Goal: Transaction & Acquisition: Purchase product/service

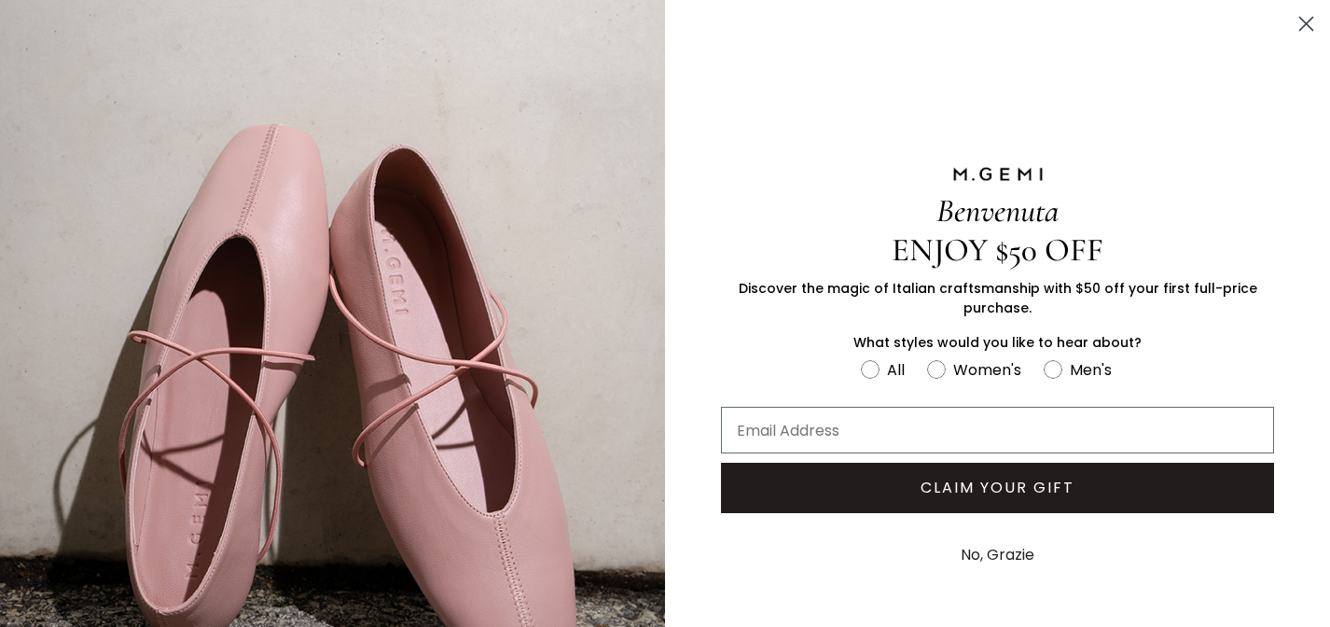
click at [1310, 18] on icon "Close dialog" at bounding box center [1306, 24] width 13 height 13
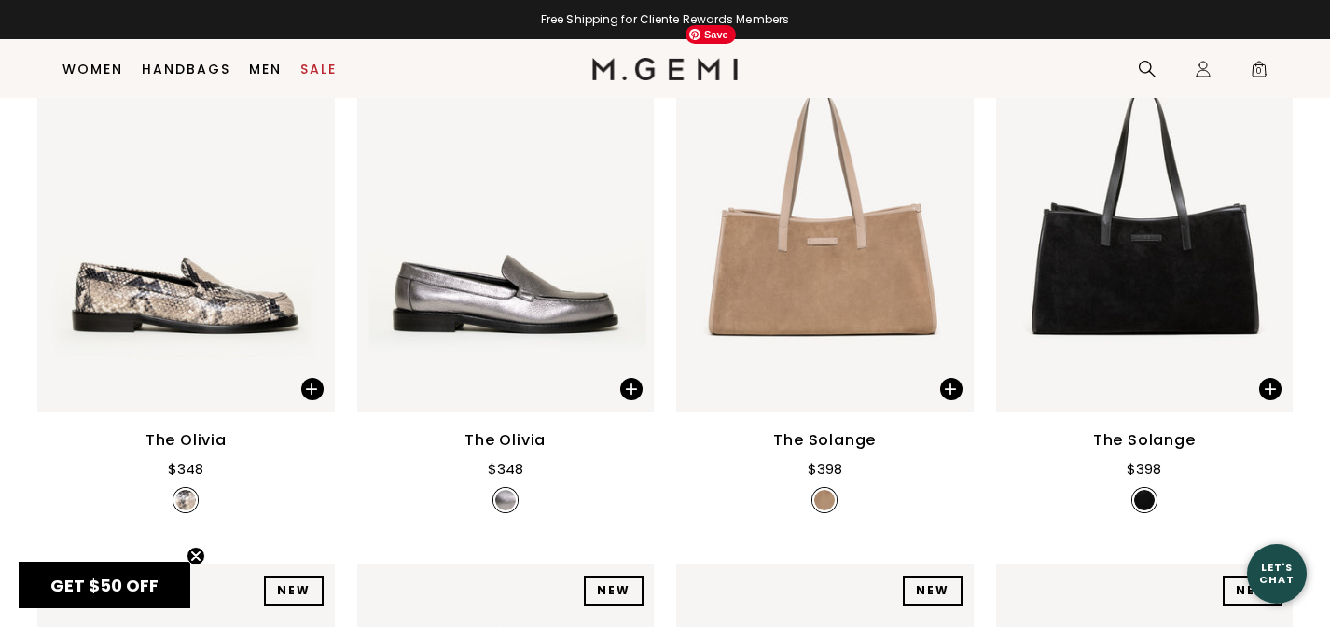
scroll to position [1482, 0]
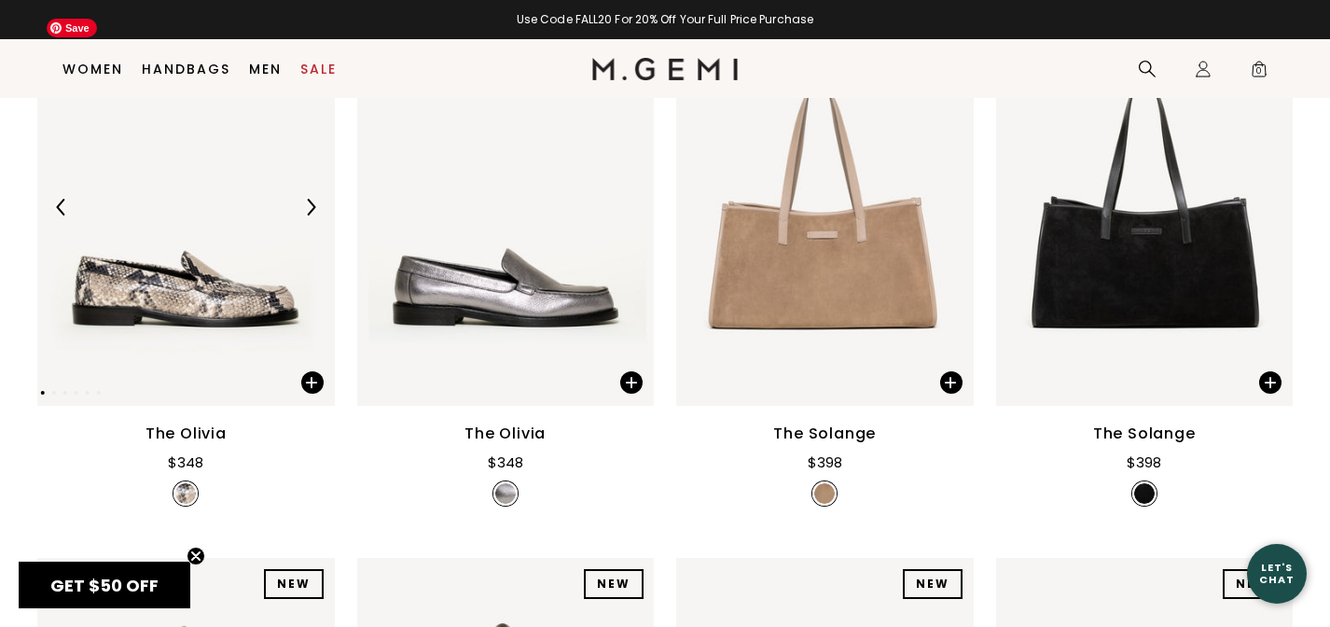
click at [210, 337] on img at bounding box center [185, 207] width 297 height 396
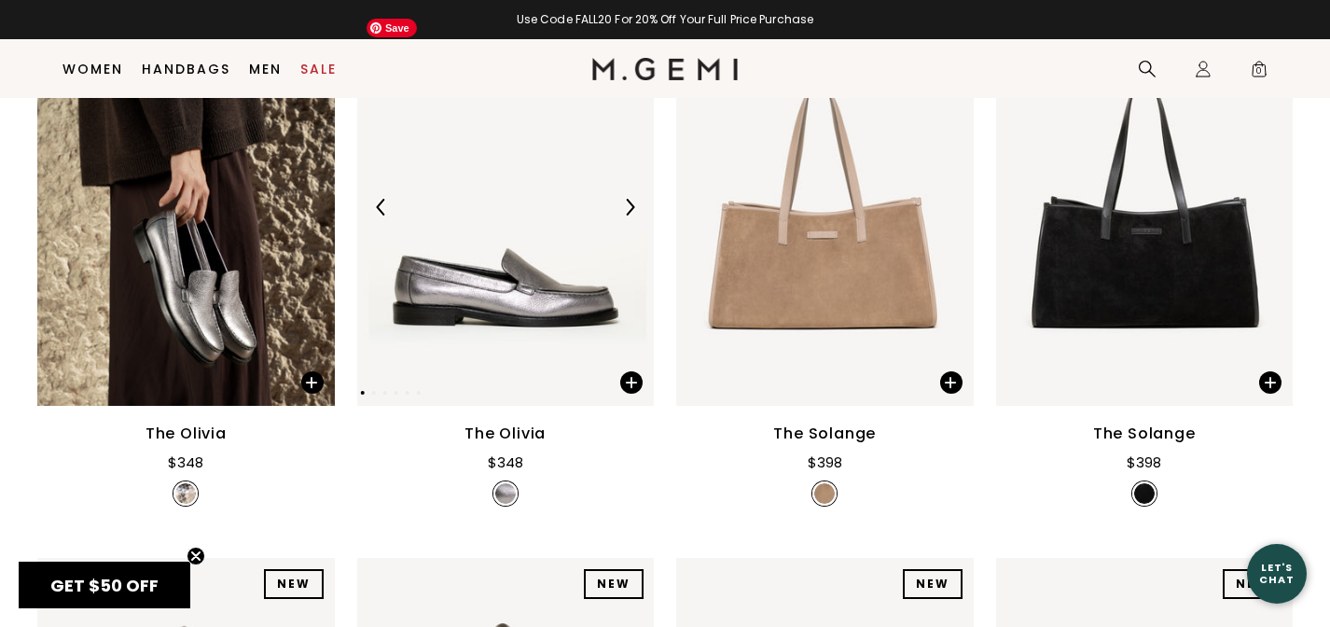
click at [526, 302] on img at bounding box center [505, 207] width 297 height 396
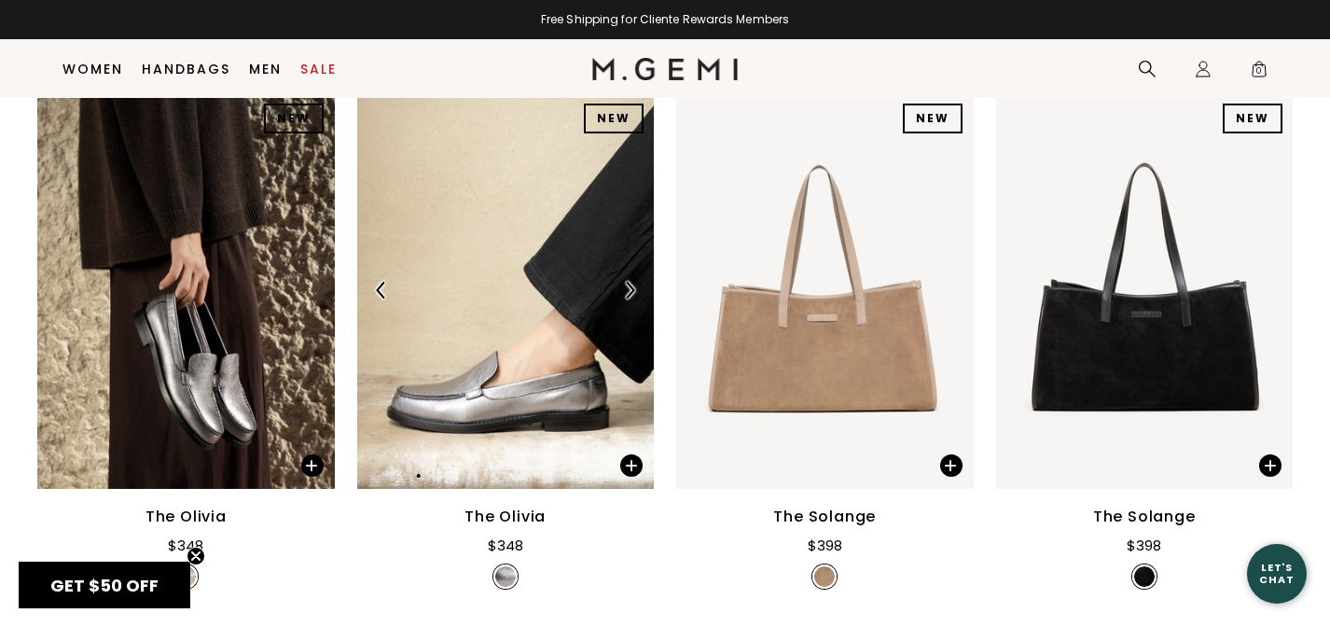
scroll to position [1391, 0]
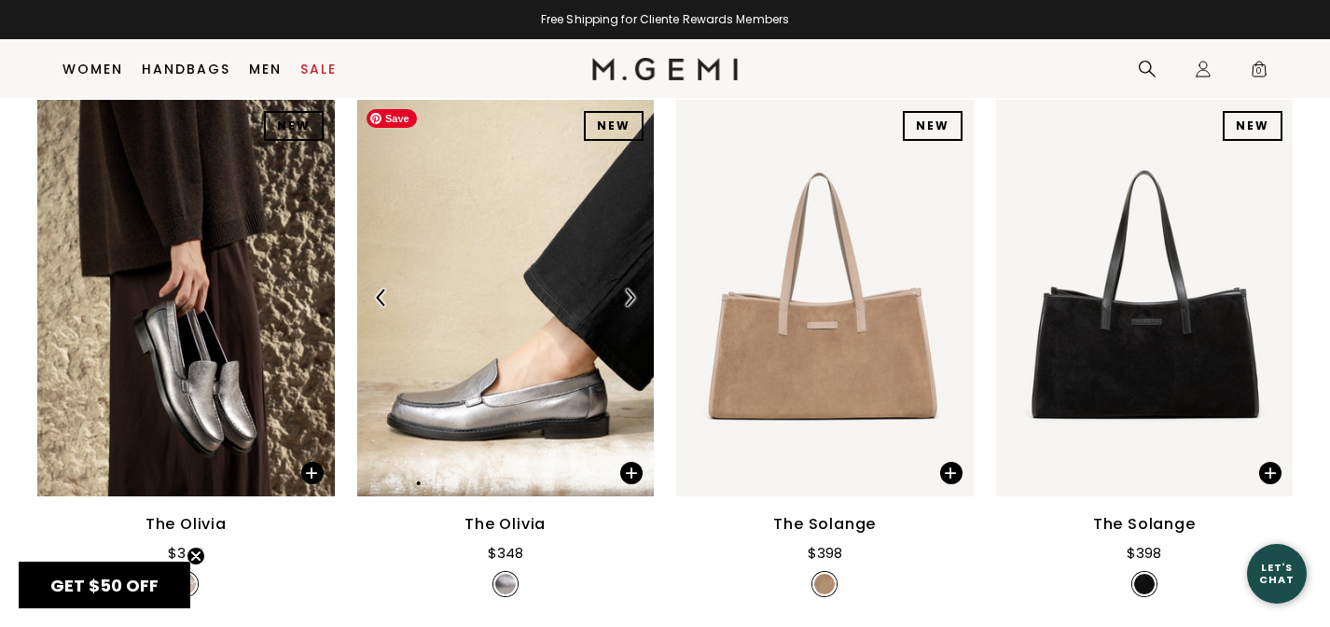
click at [525, 354] on img at bounding box center [505, 298] width 297 height 396
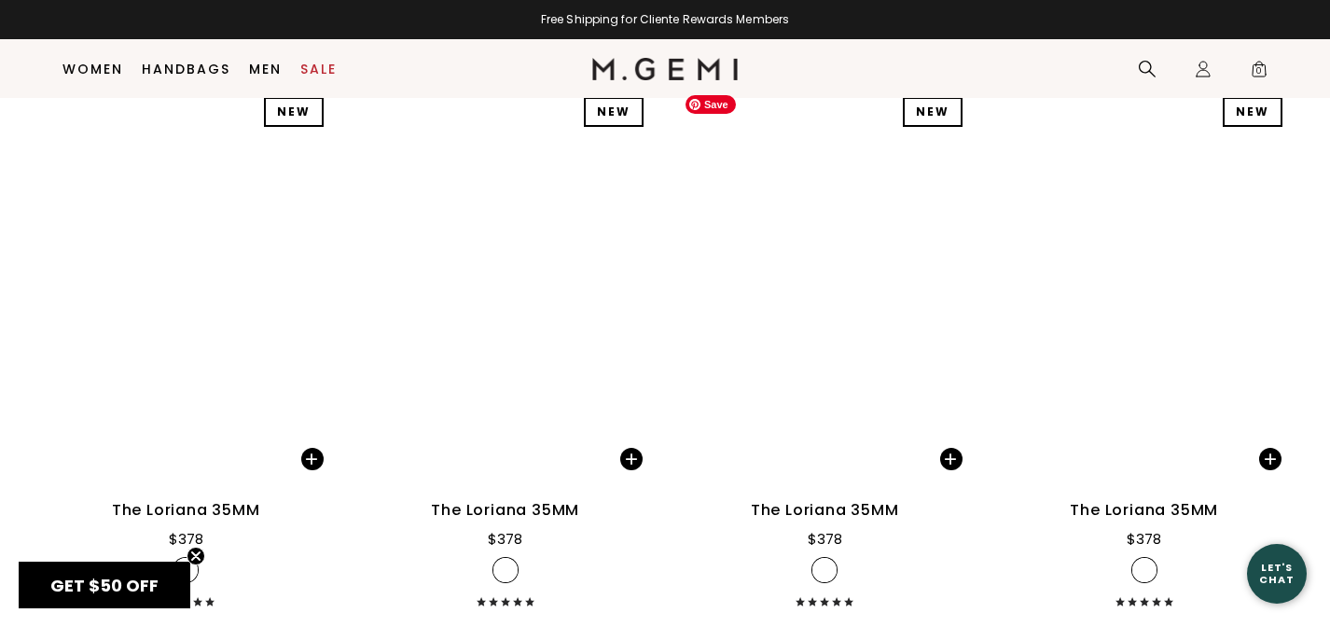
scroll to position [12110, 0]
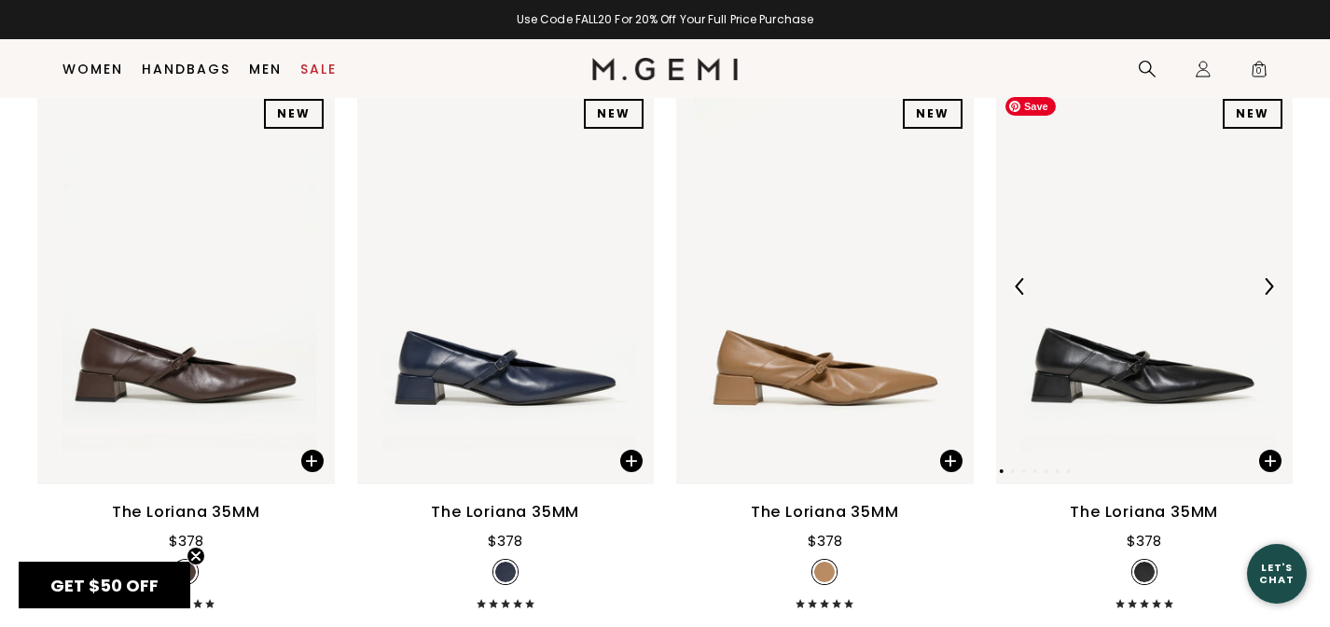
click at [1087, 446] on img at bounding box center [1144, 286] width 297 height 396
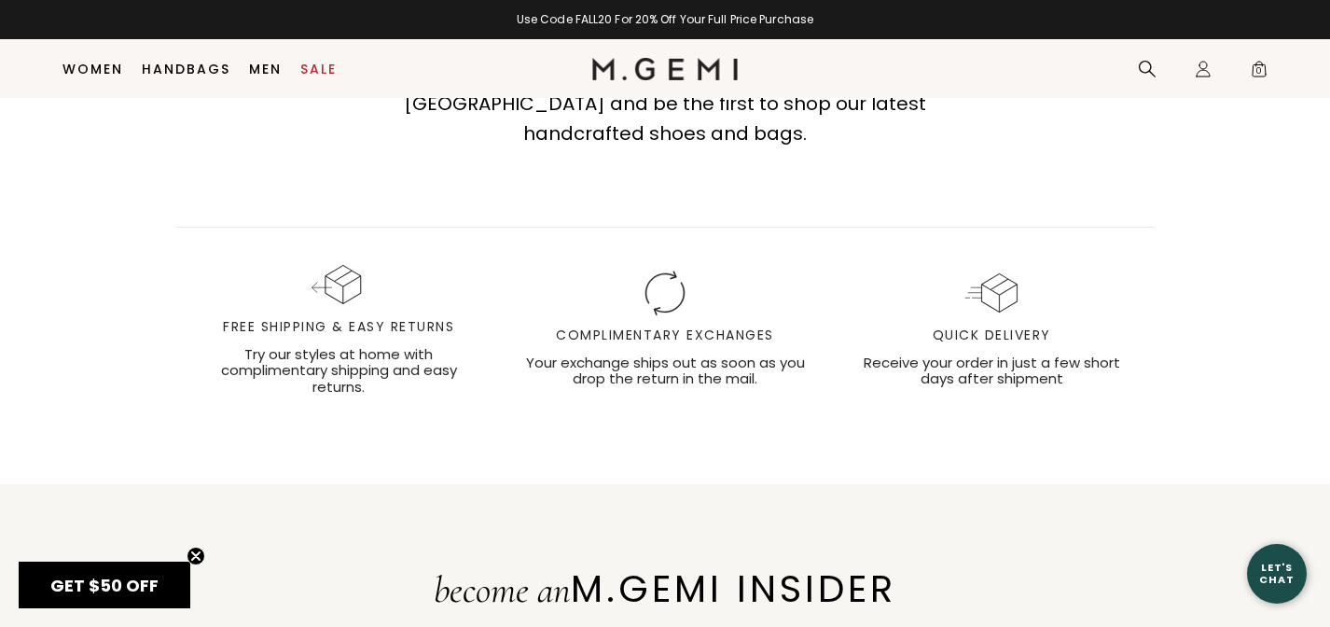
scroll to position [14403, 0]
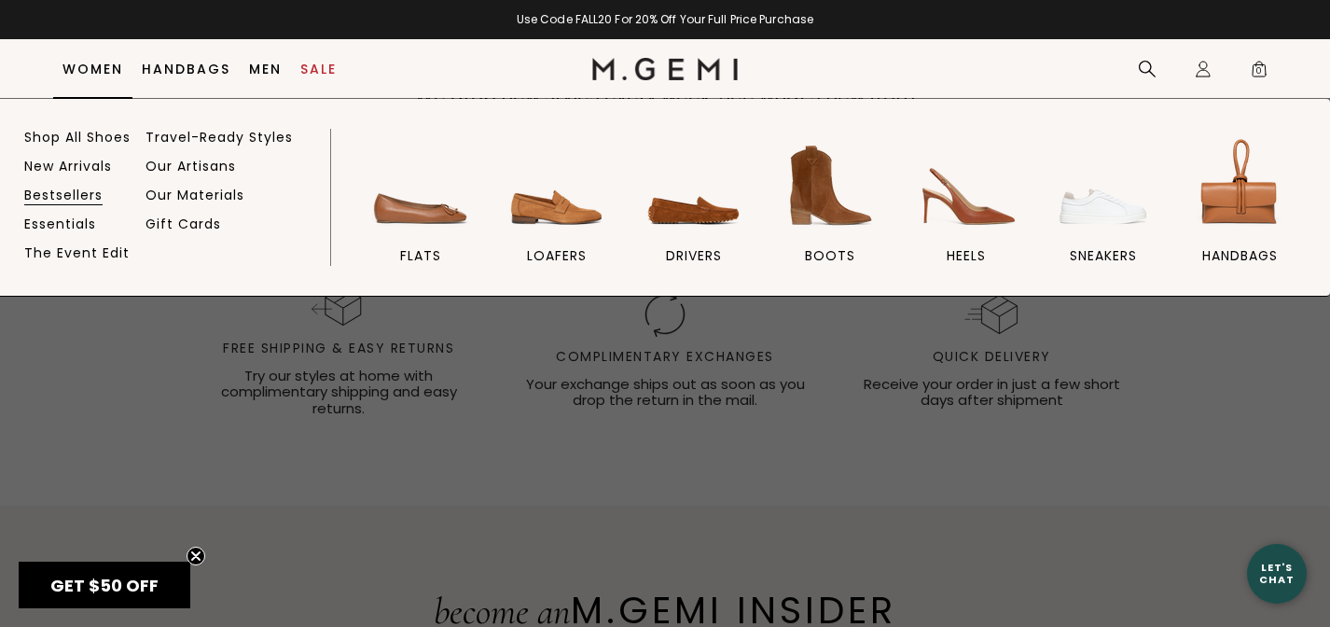
click at [76, 192] on link "Bestsellers" at bounding box center [63, 194] width 78 height 17
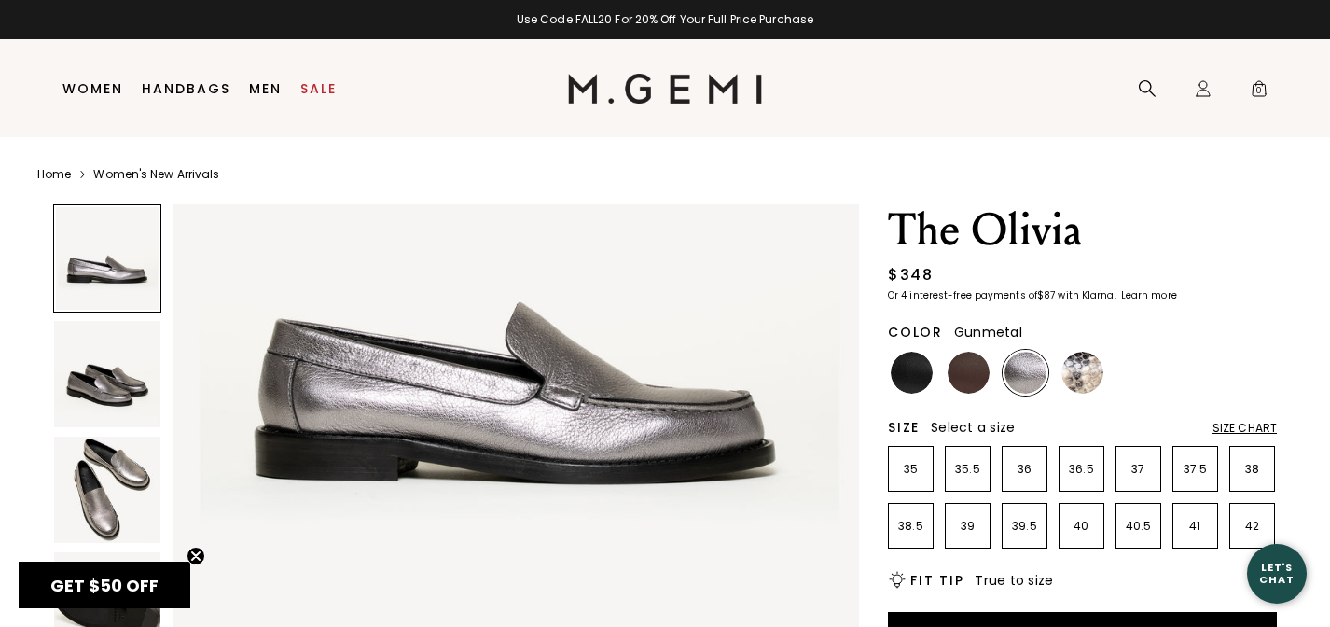
scroll to position [227, 0]
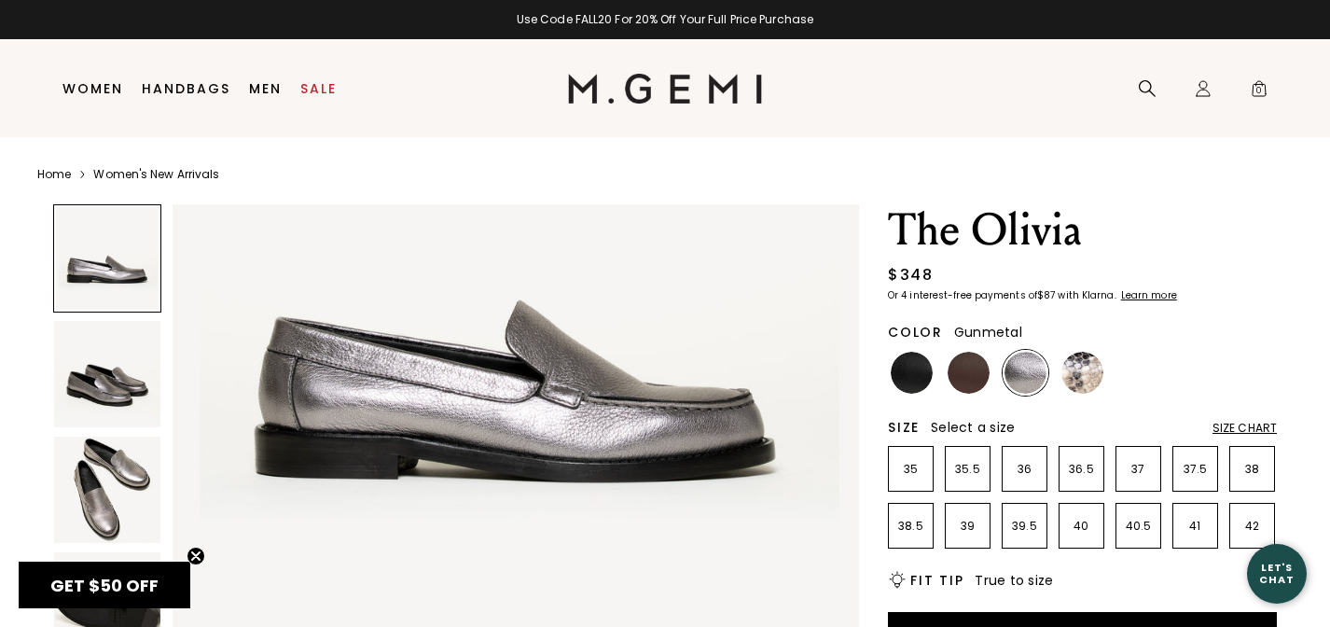
click at [105, 481] on img at bounding box center [107, 489] width 106 height 106
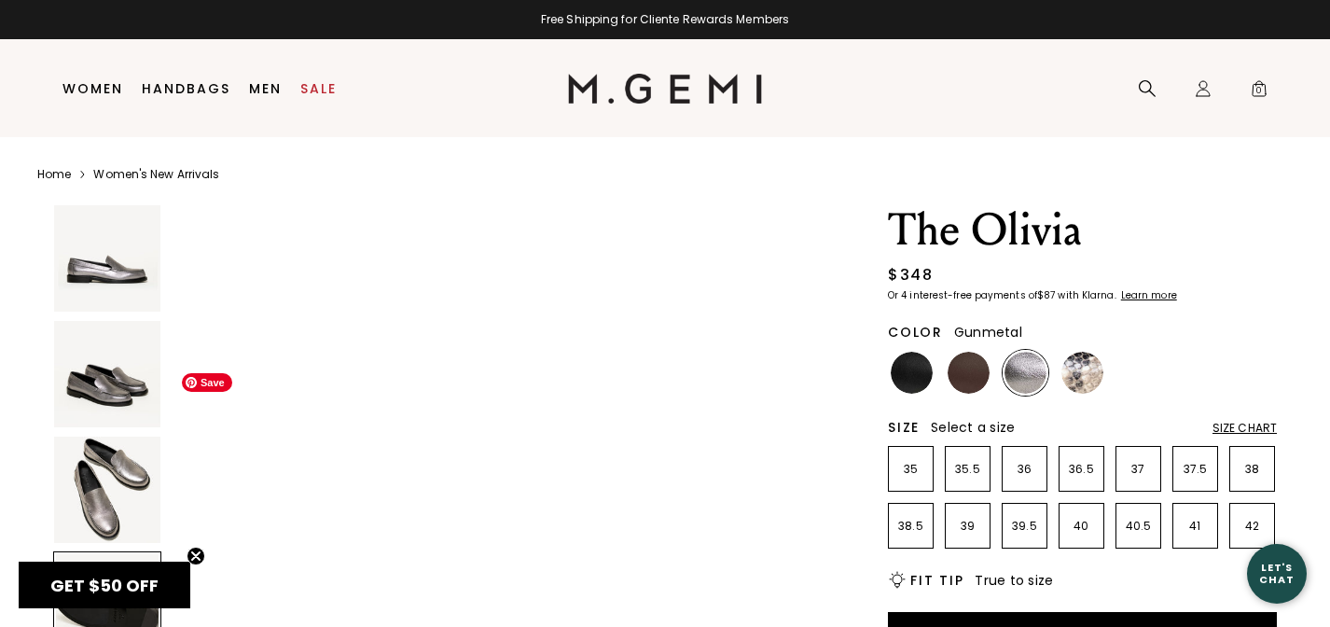
scroll to position [2384, 0]
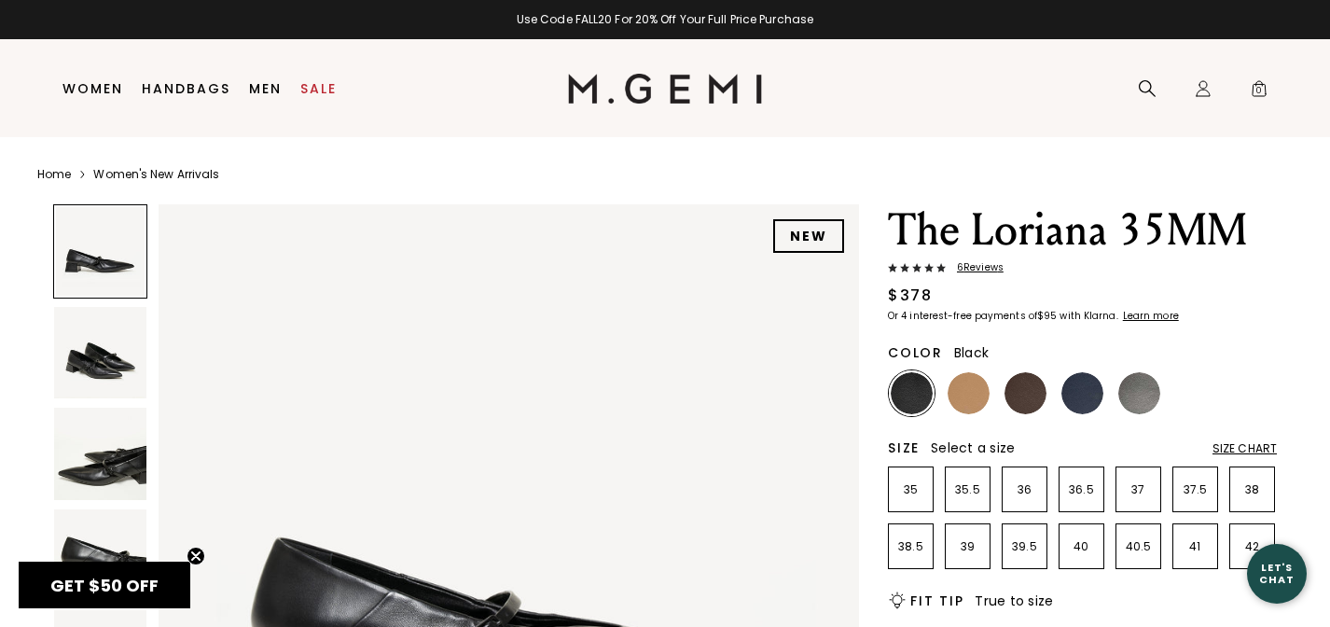
click at [125, 366] on img at bounding box center [100, 353] width 92 height 92
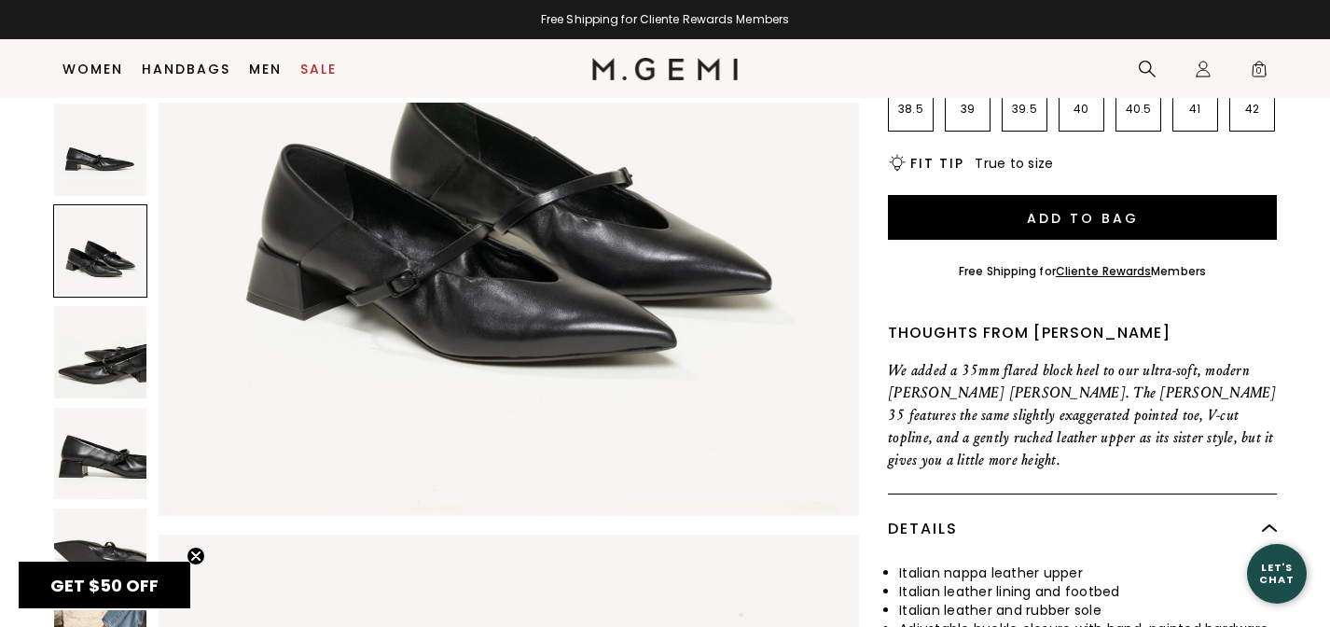
scroll to position [397, 0]
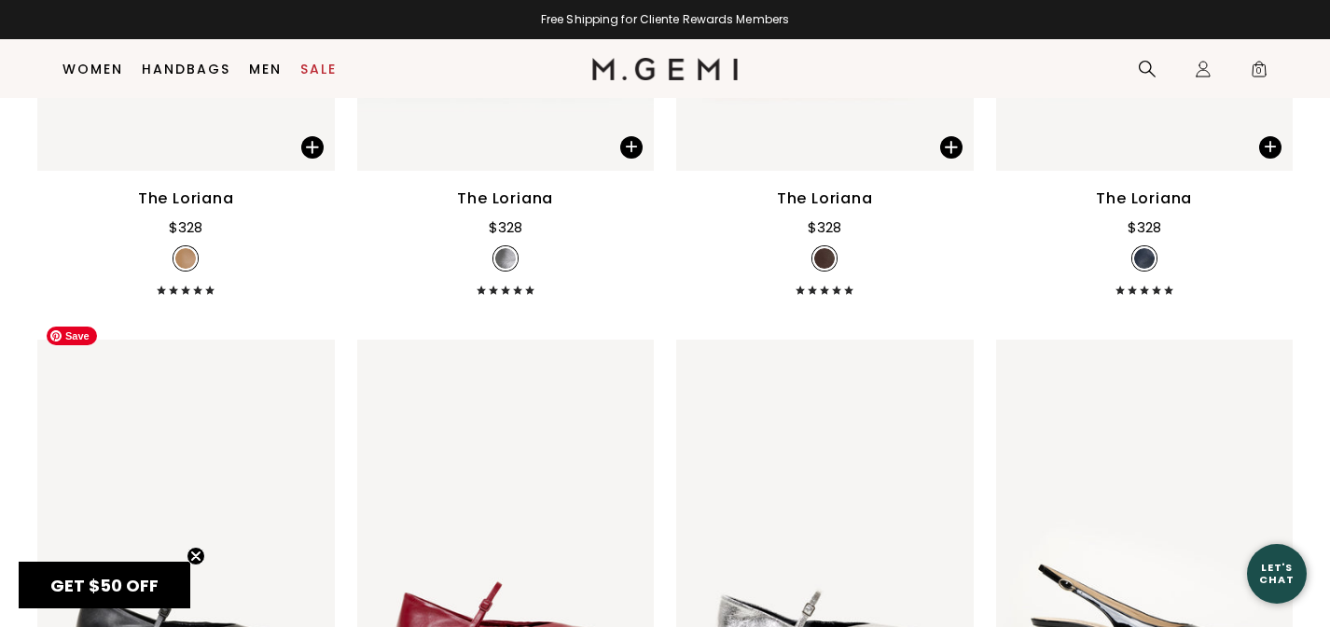
scroll to position [4555, 0]
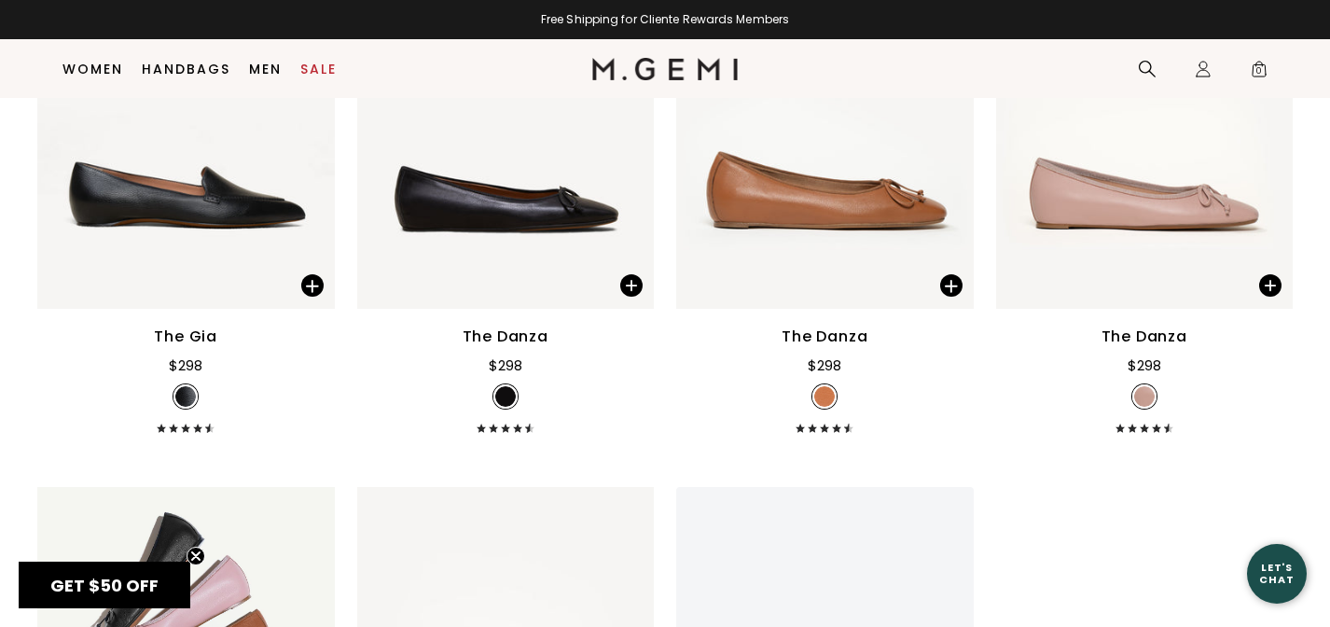
scroll to position [4591, 0]
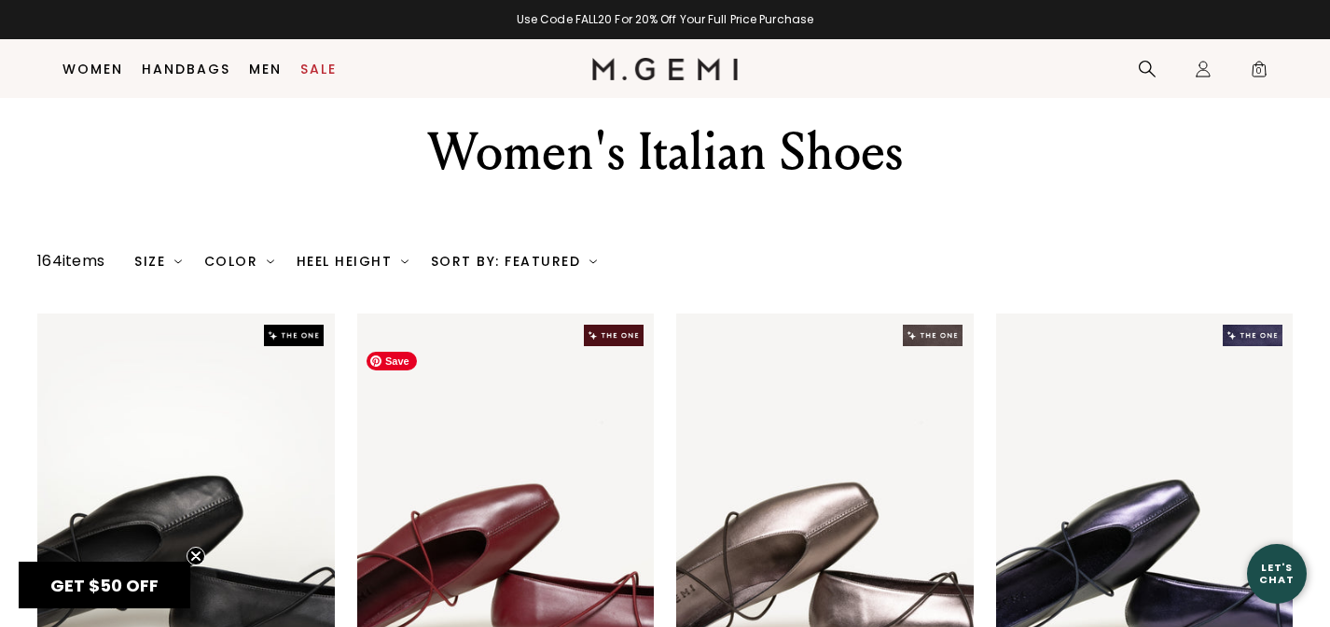
scroll to position [38, 0]
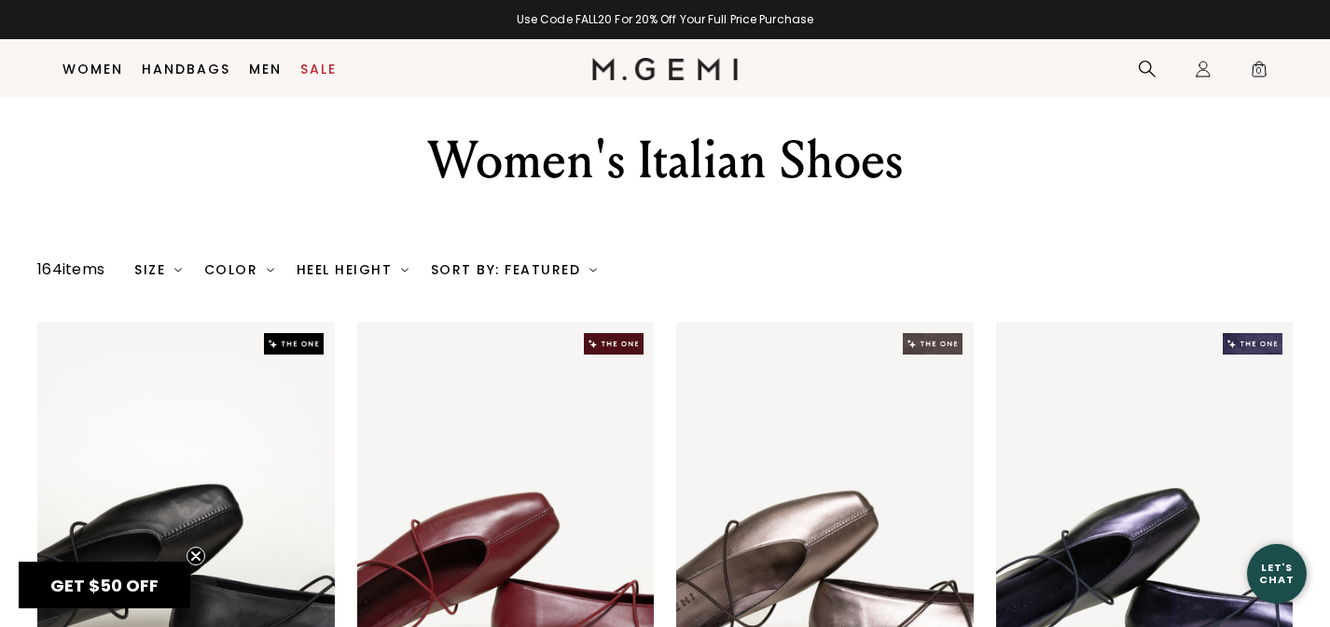
click at [538, 270] on div "Sort By: Featured" at bounding box center [514, 269] width 166 height 15
click at [260, 269] on div "Color" at bounding box center [239, 269] width 70 height 15
click at [344, 272] on div "Heel Height" at bounding box center [352, 269] width 112 height 15
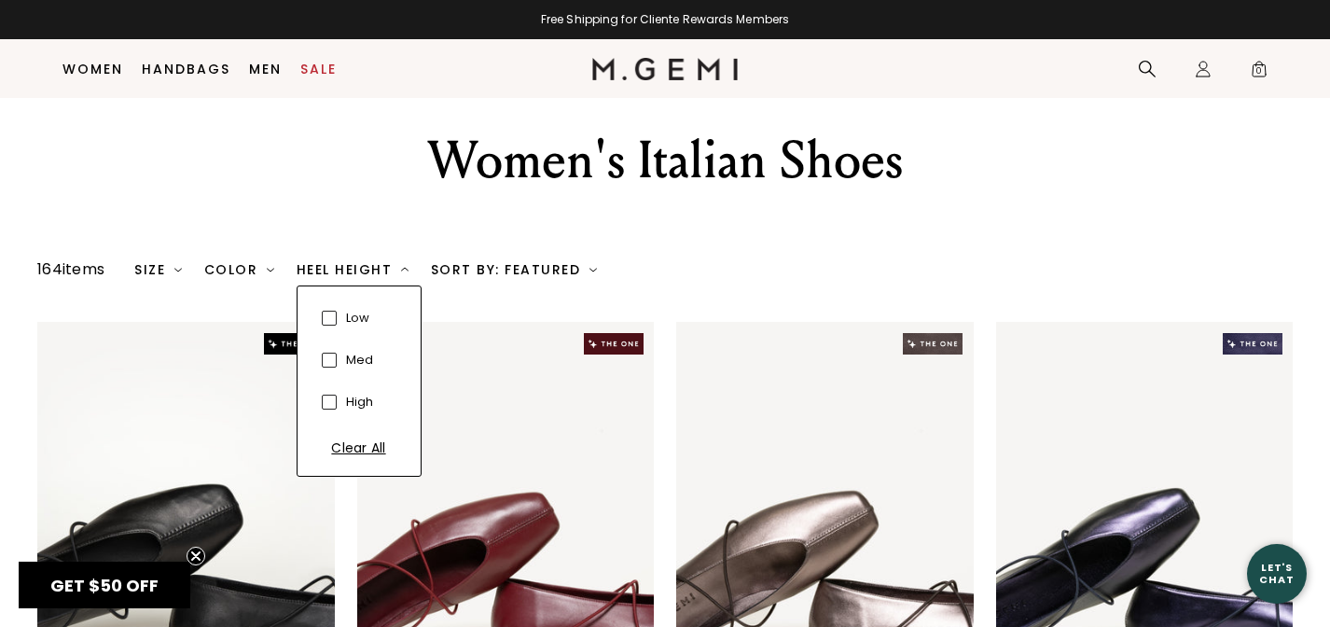
click at [333, 318] on span at bounding box center [329, 317] width 15 height 15
checkbox input "true"
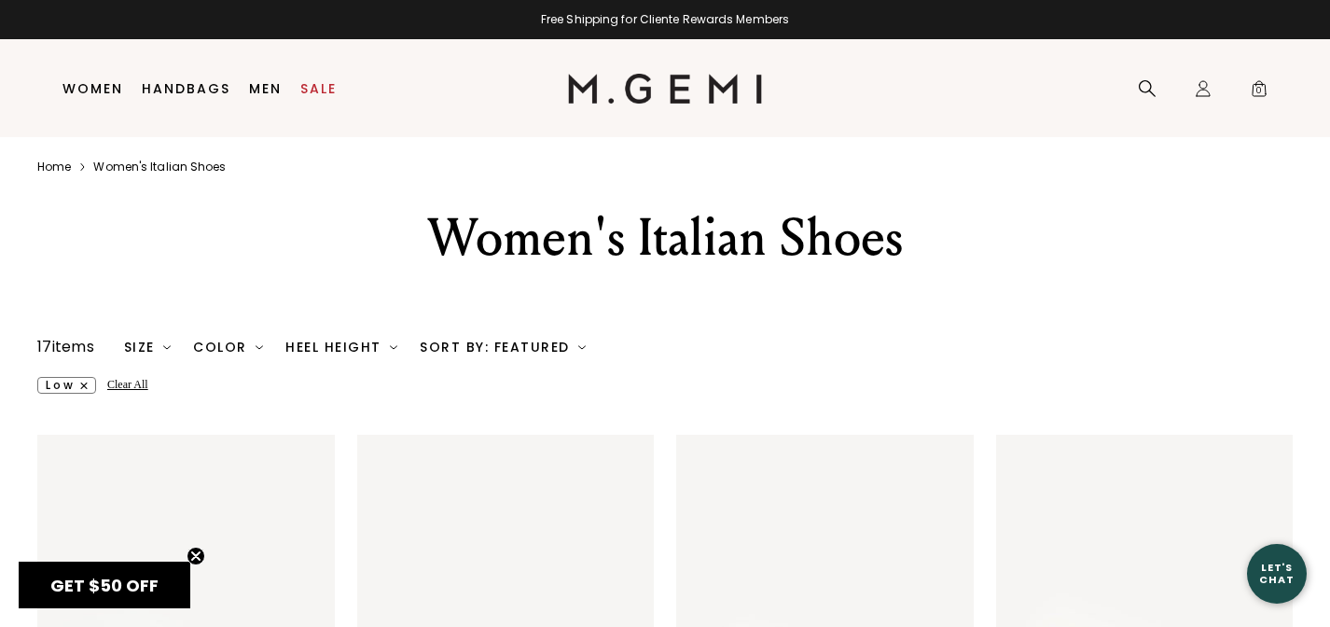
click at [127, 379] on div "Clear All" at bounding box center [127, 385] width 41 height 17
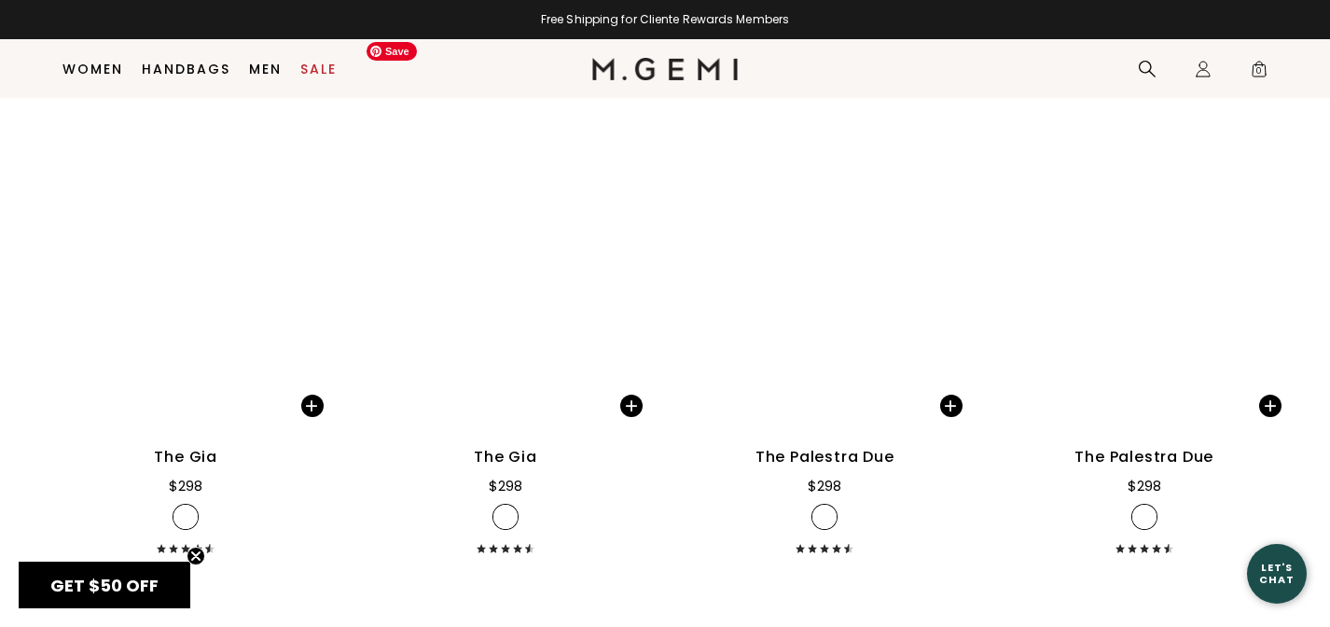
scroll to position [7131, 0]
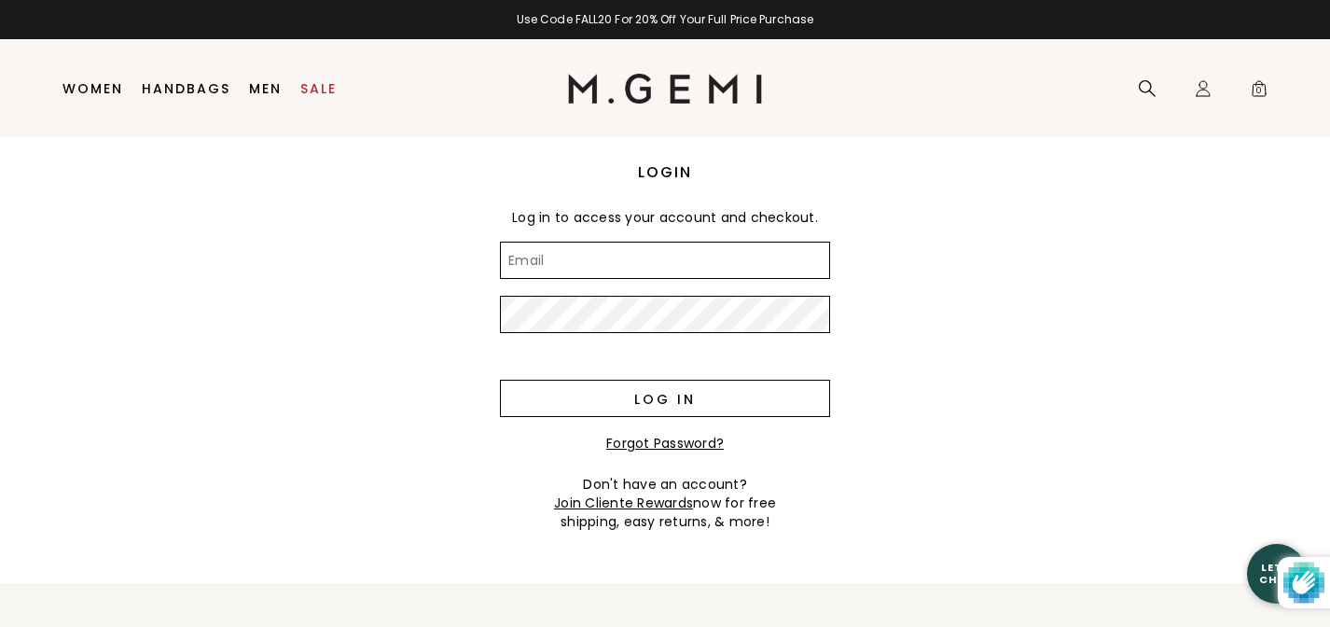
type input "[EMAIL_ADDRESS][DOMAIN_NAME]"
click at [699, 402] on input "Log in" at bounding box center [665, 397] width 330 height 37
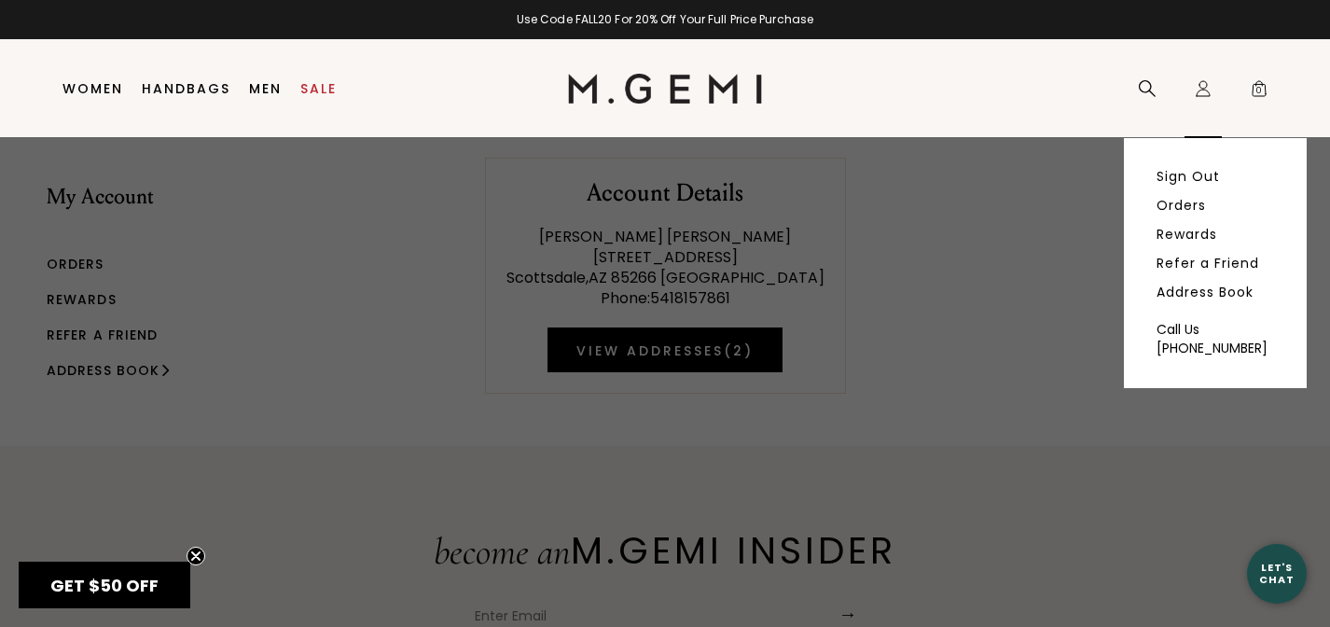
click at [1203, 88] on icon at bounding box center [1202, 84] width 7 height 7
click at [1186, 202] on link "Orders" at bounding box center [1180, 205] width 49 height 17
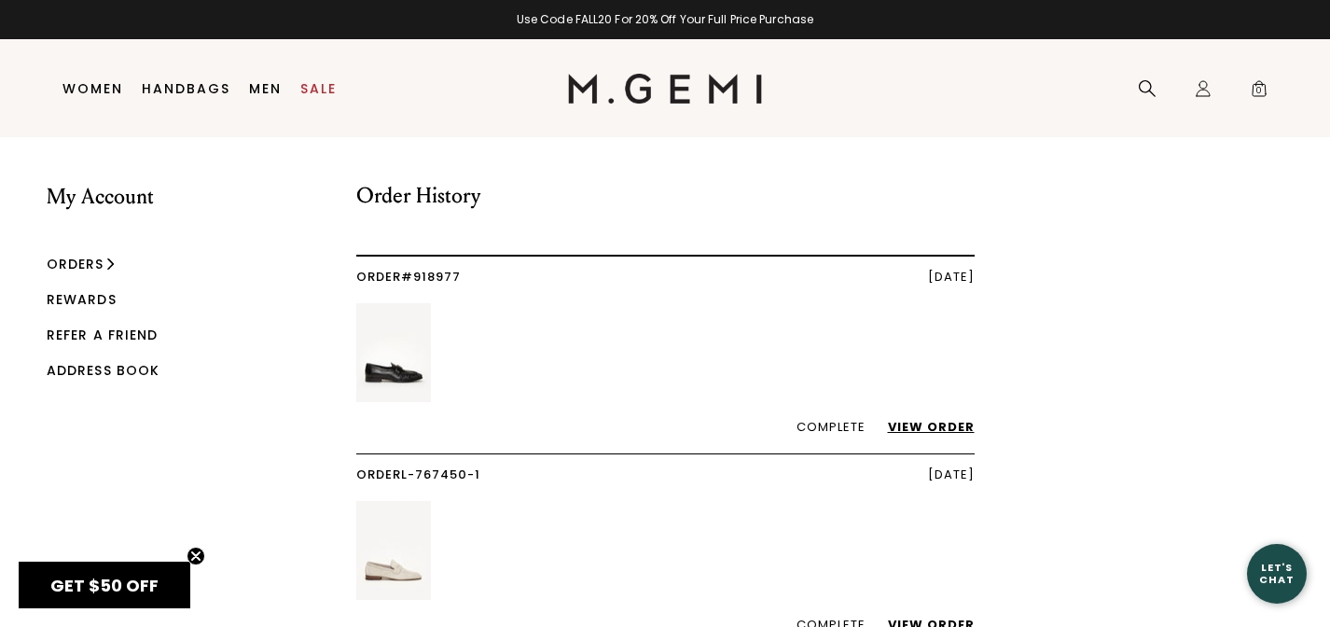
click at [386, 365] on img at bounding box center [393, 352] width 75 height 99
click at [928, 426] on link "View Order" at bounding box center [921, 427] width 105 height 18
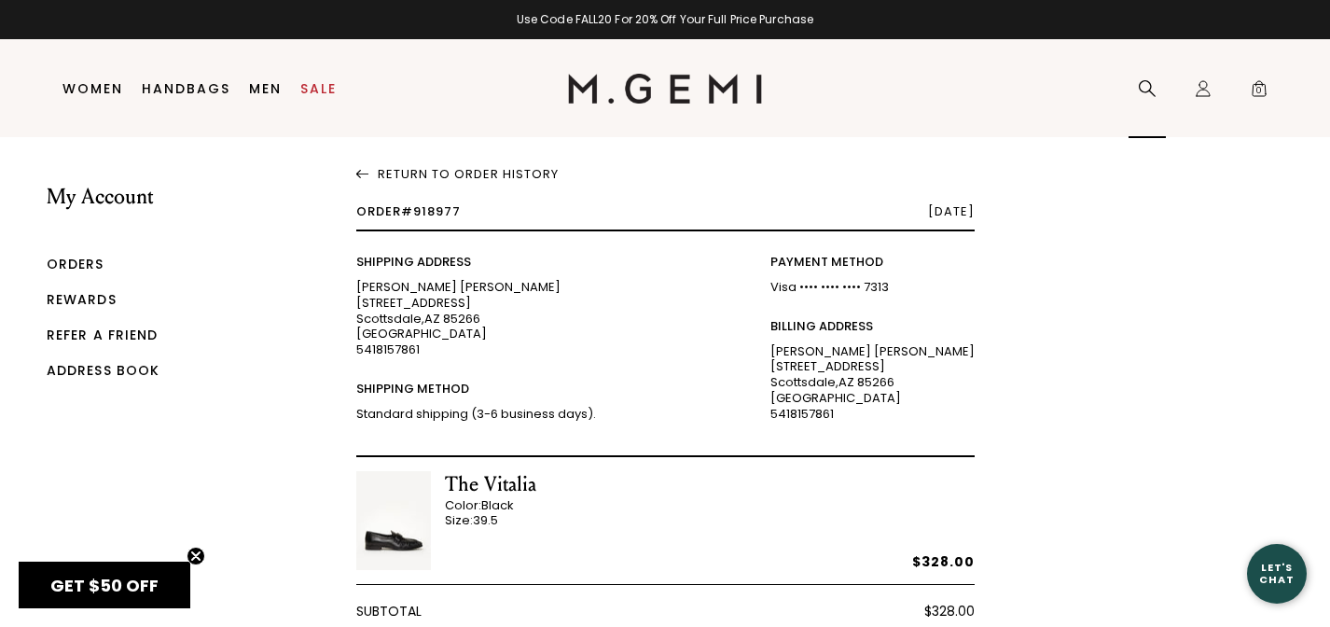
click at [1154, 87] on icon at bounding box center [1146, 88] width 19 height 19
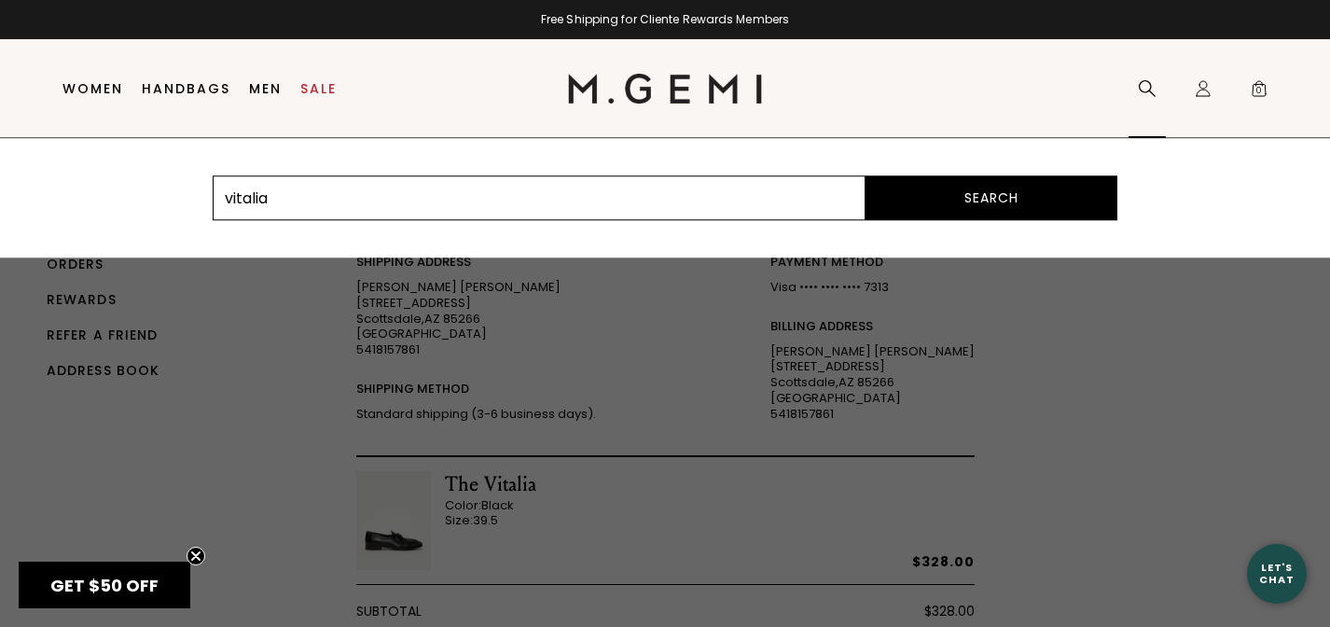
type input "vitalia"
click at [865, 175] on button "Search" at bounding box center [991, 197] width 252 height 45
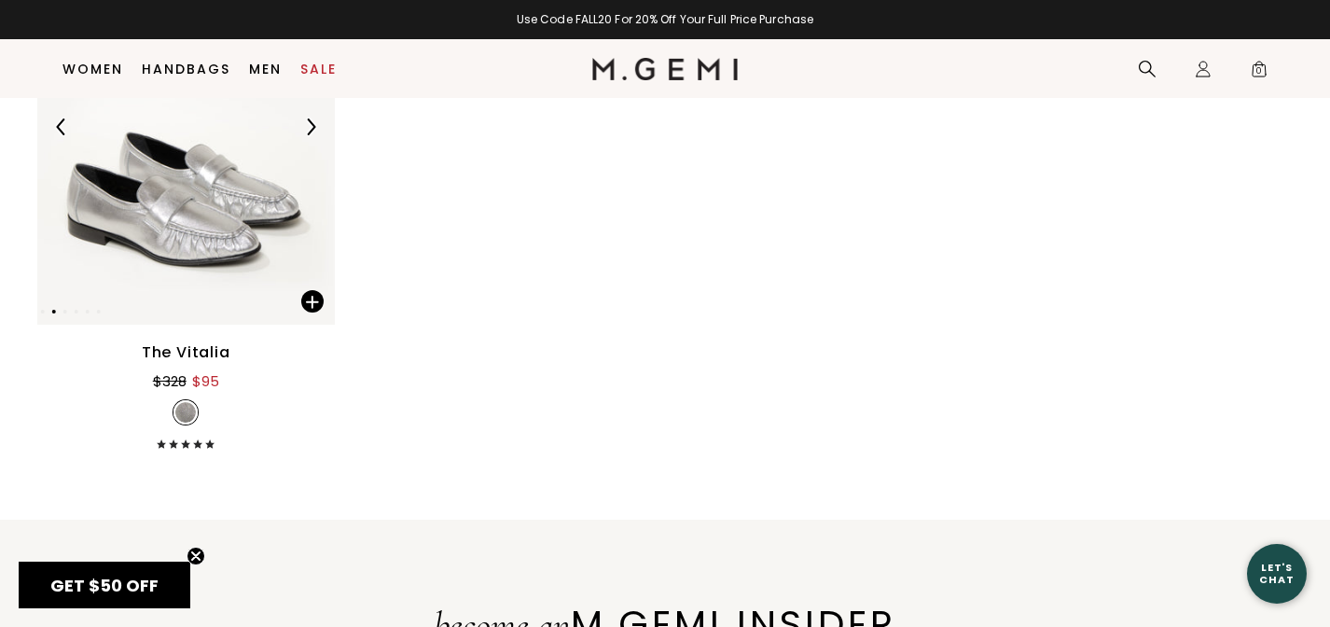
scroll to position [381, 0]
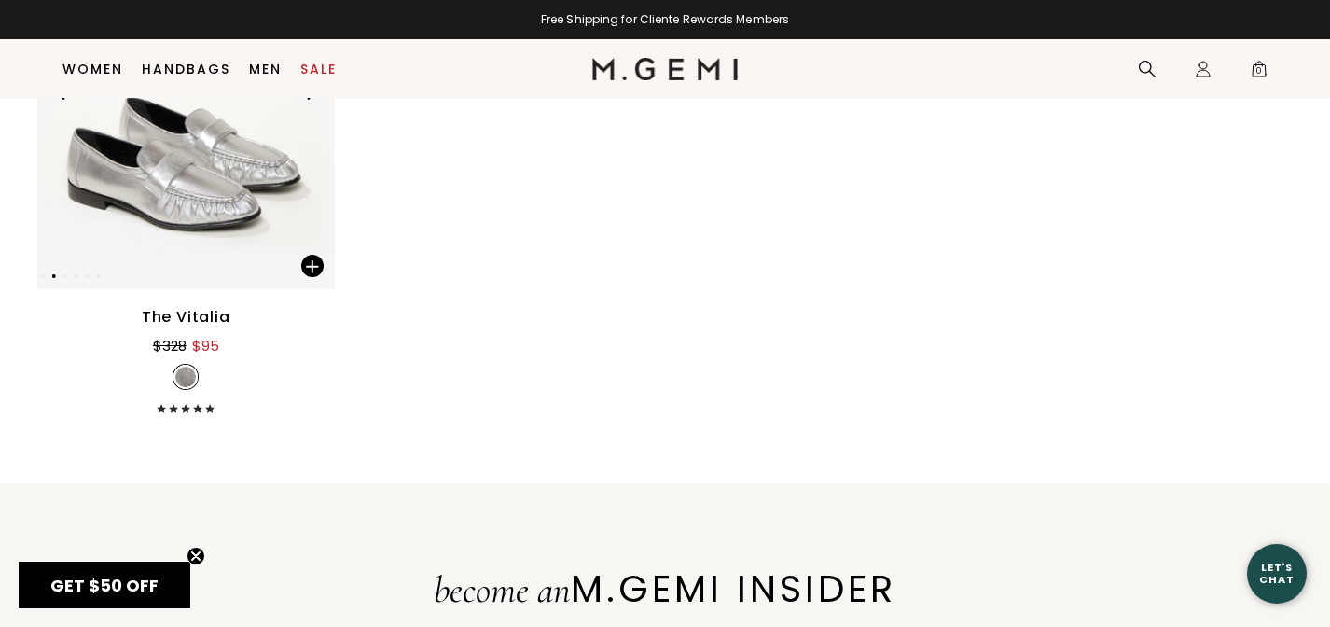
click at [180, 213] on img at bounding box center [185, 91] width 297 height 396
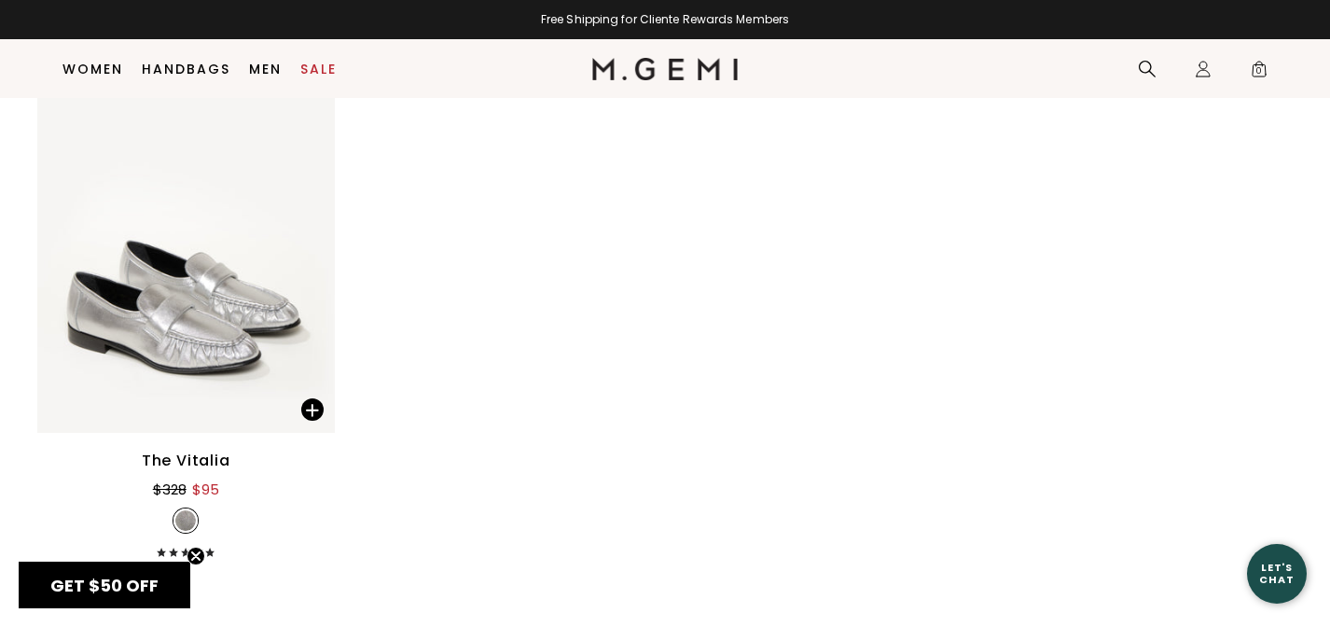
scroll to position [236, 0]
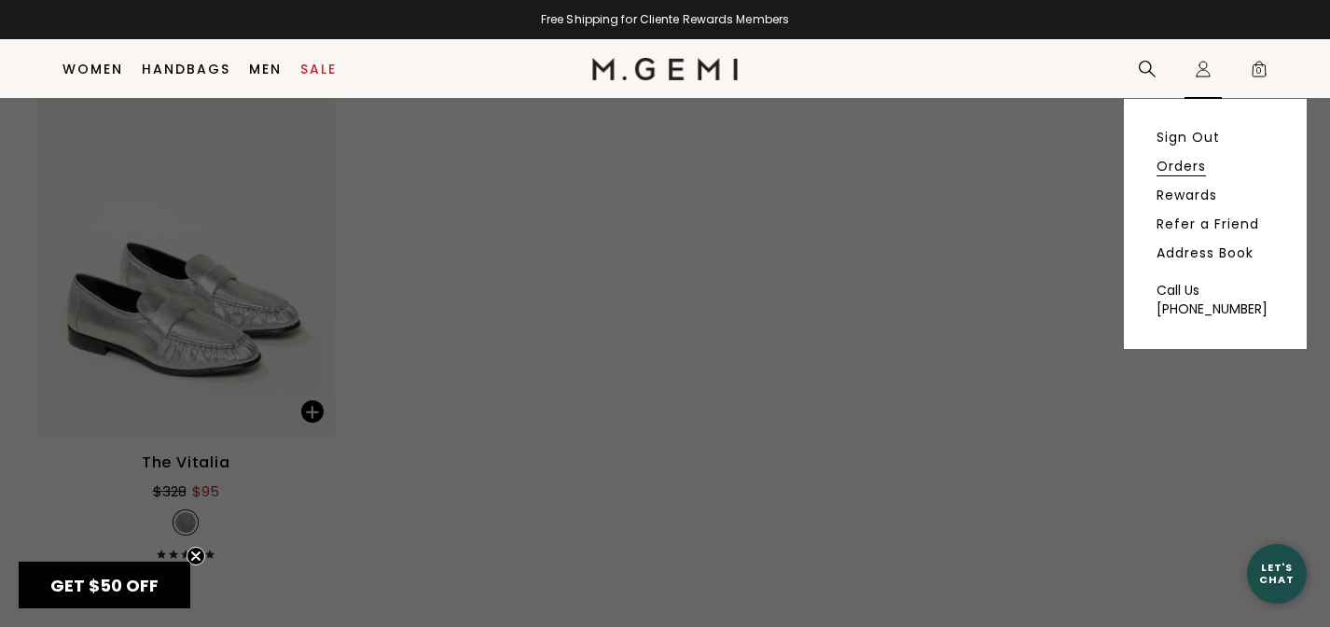
click at [1192, 166] on link "Orders" at bounding box center [1180, 166] width 49 height 17
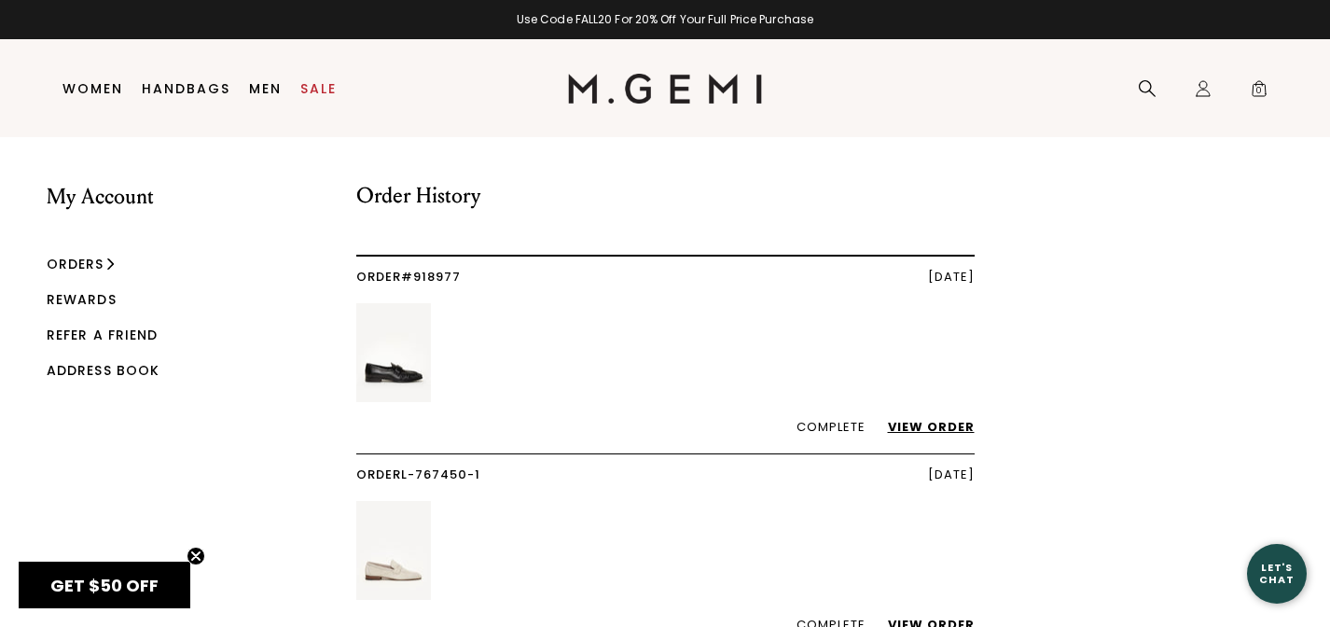
click at [916, 422] on link "View Order" at bounding box center [921, 427] width 105 height 18
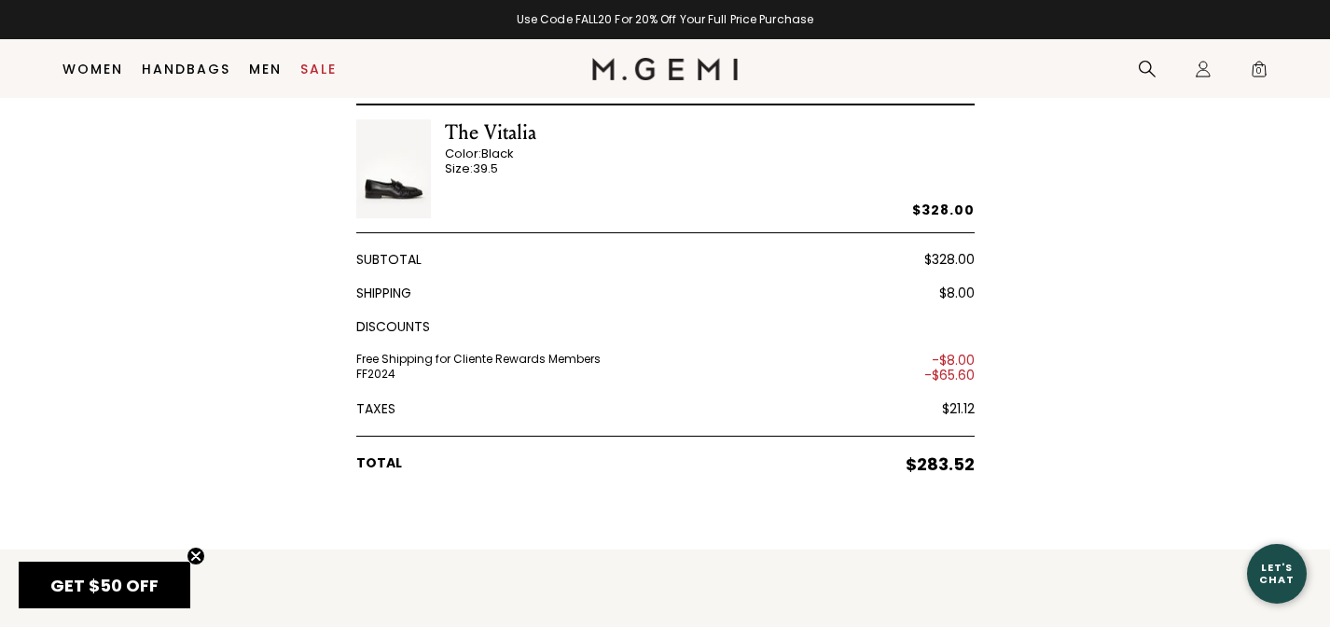
scroll to position [313, 0]
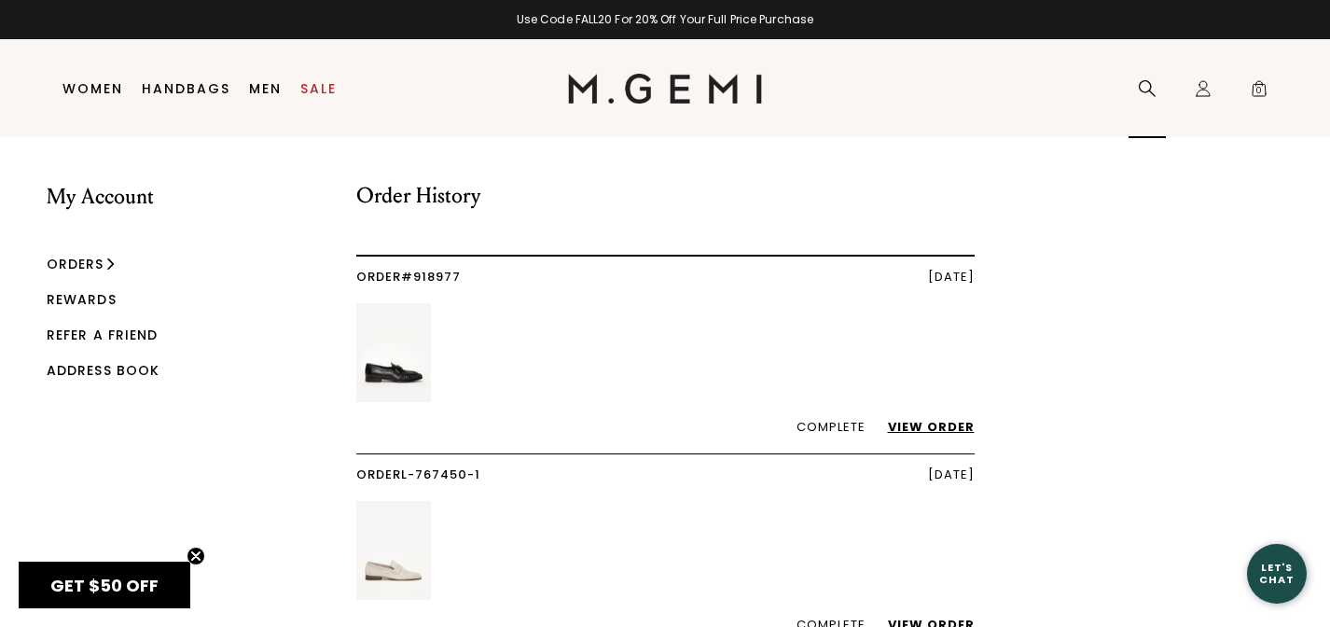
click at [1146, 88] on icon at bounding box center [1146, 88] width 19 height 19
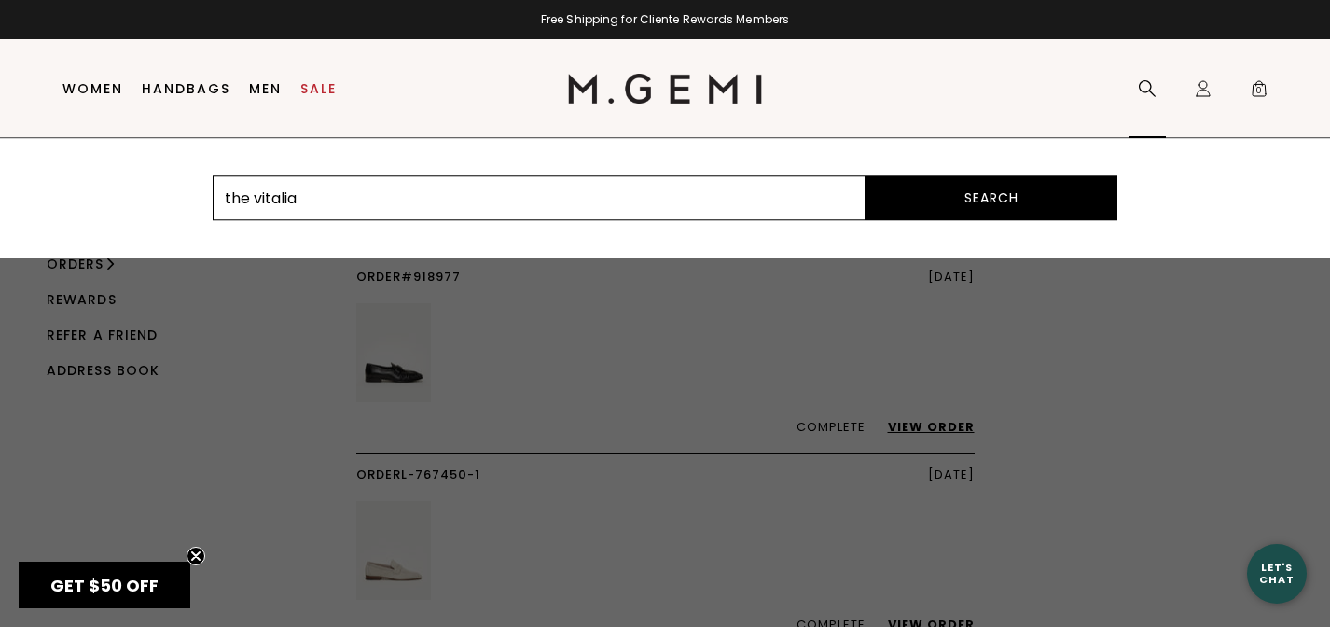
type input "the vitalia"
click at [865, 175] on button "Search" at bounding box center [991, 197] width 252 height 45
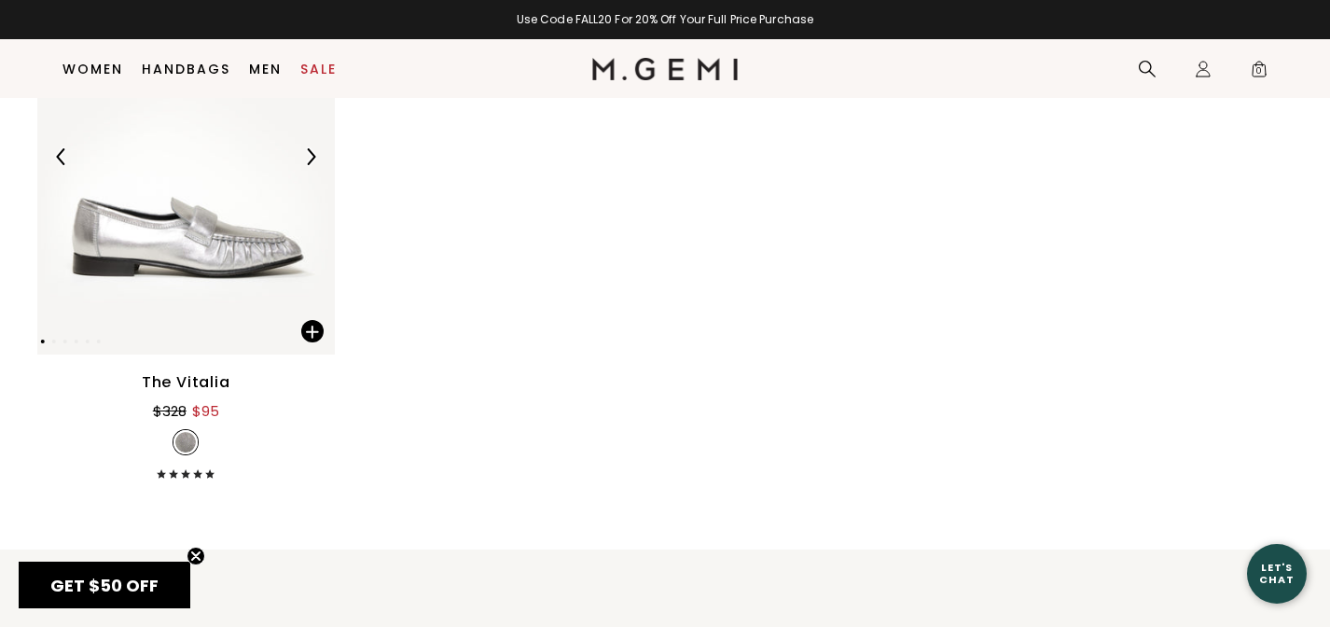
scroll to position [386, 0]
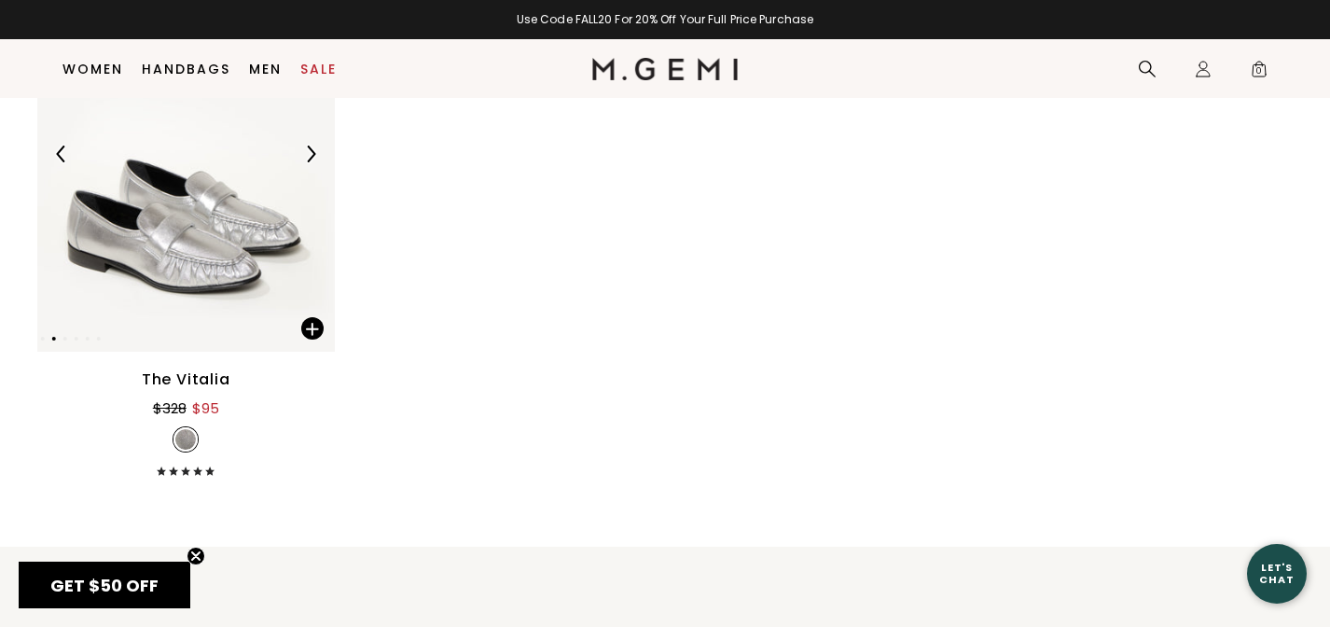
click at [255, 239] on img at bounding box center [185, 153] width 297 height 396
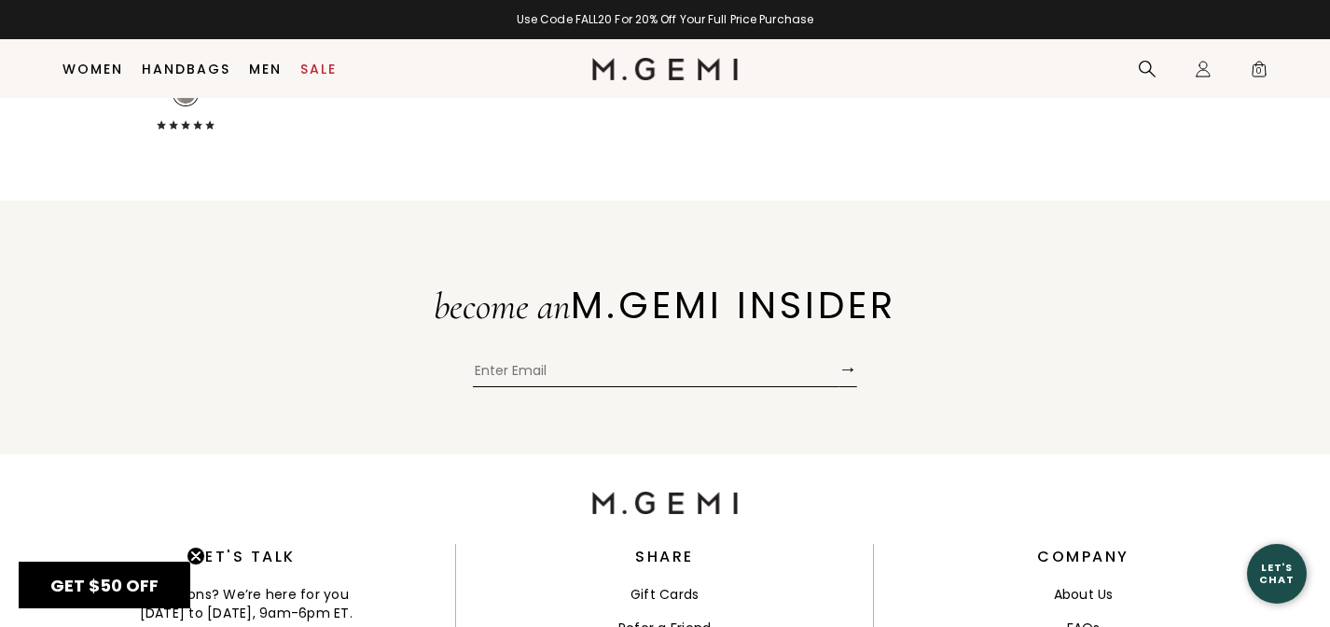
scroll to position [0, 0]
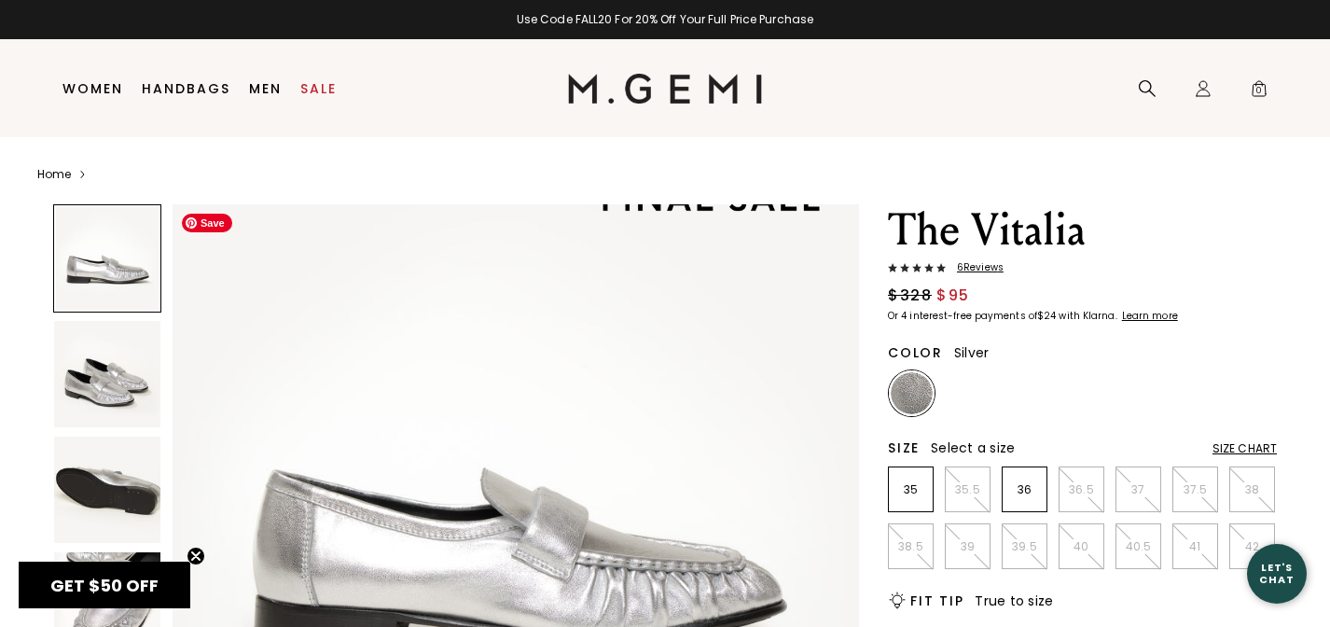
scroll to position [60, 0]
click at [1038, 542] on p "39.5" at bounding box center [1024, 546] width 44 height 15
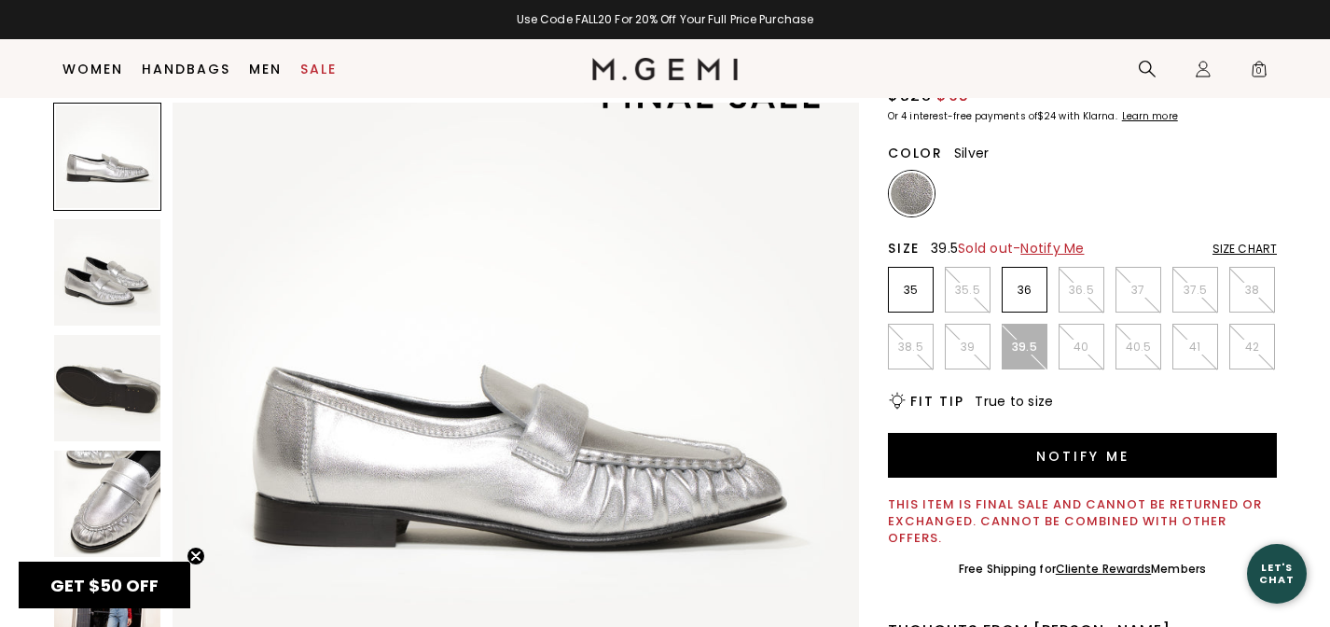
scroll to position [159, 0]
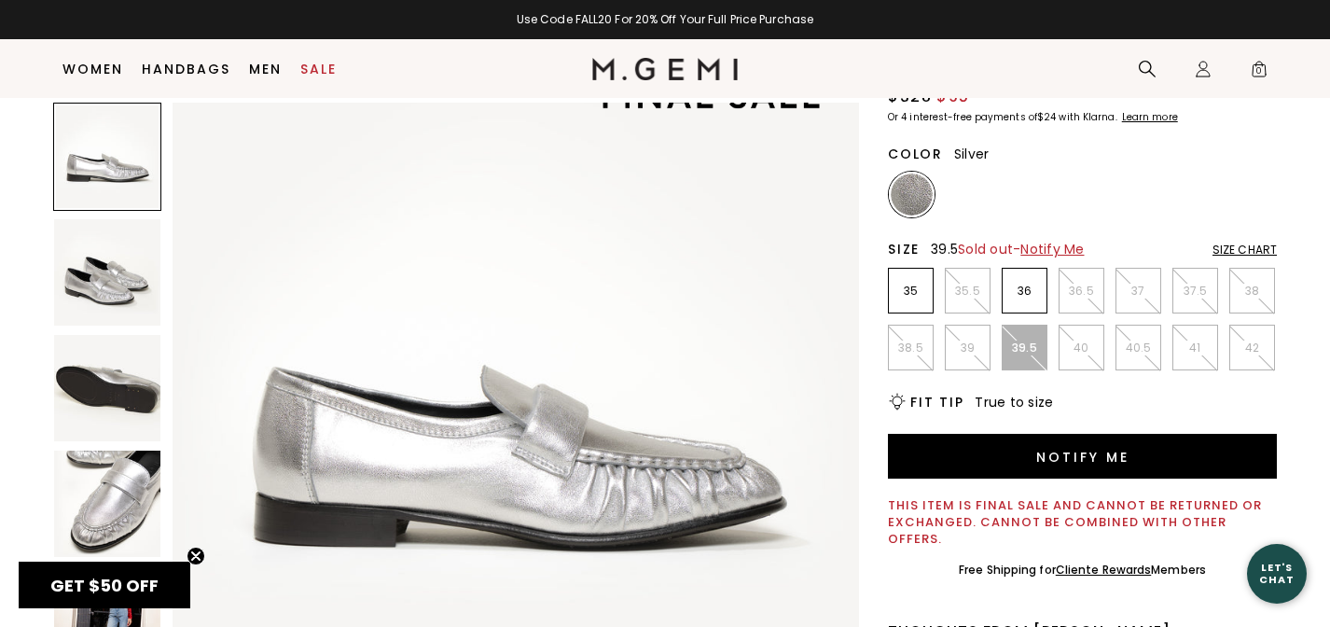
click at [1062, 245] on span "Notify Me" at bounding box center [1051, 249] width 63 height 19
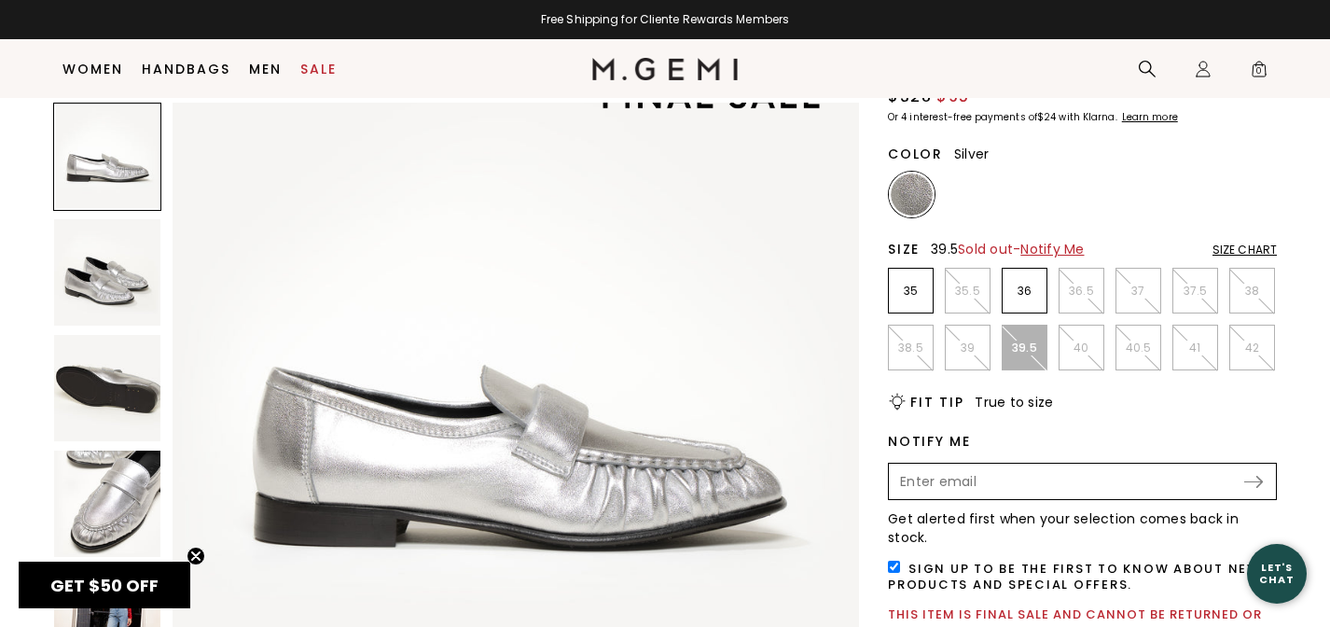
click at [946, 482] on input "Enter your email address to be notified when your selection is back in stock" at bounding box center [1065, 481] width 351 height 32
type input "ckillgore2@gmail.com"
click at [1267, 479] on div "Submit" at bounding box center [1260, 482] width 32 height 12
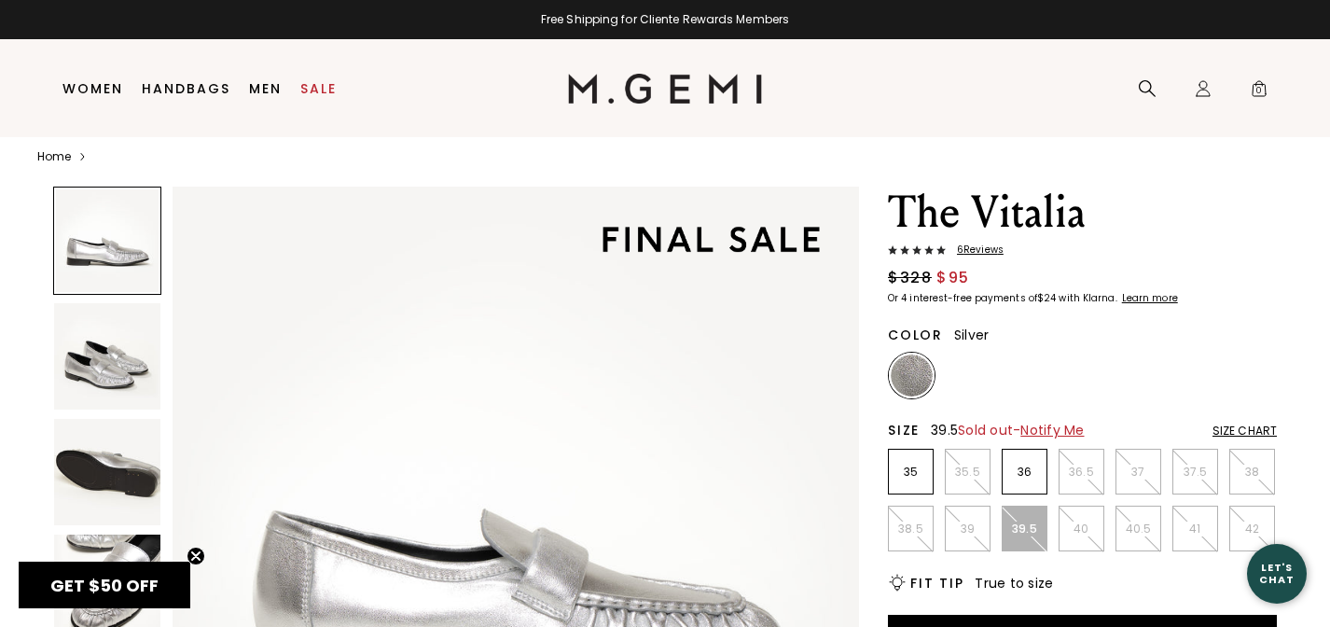
scroll to position [0, 0]
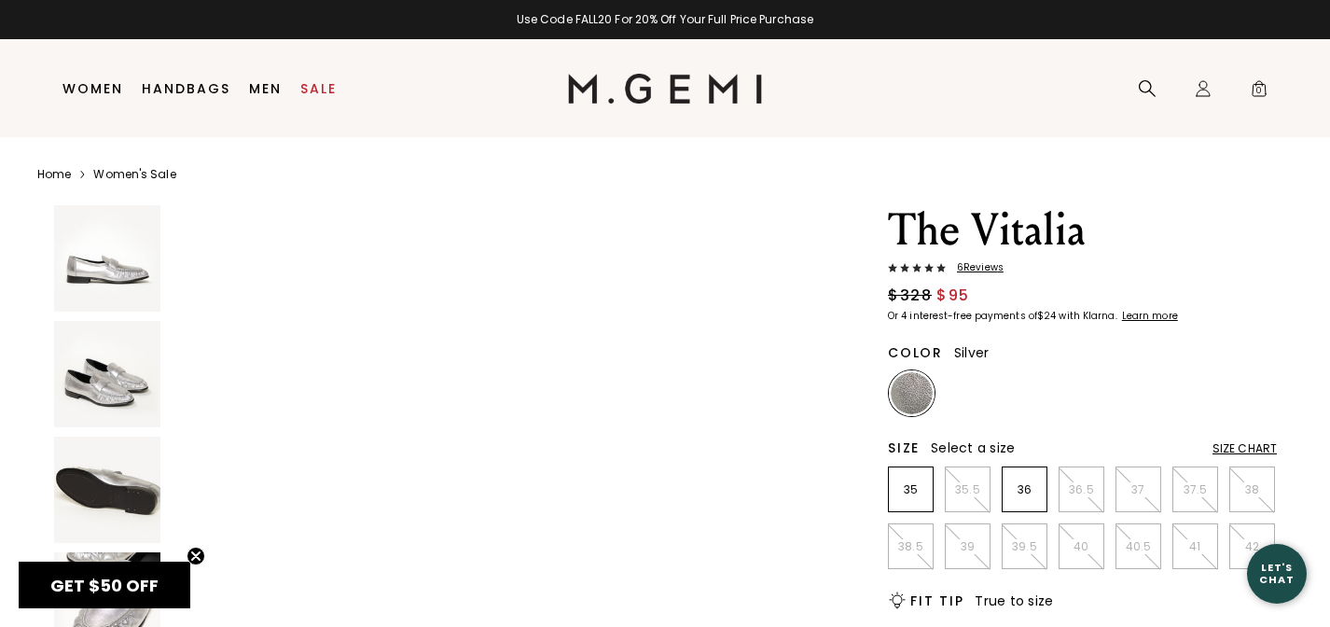
scroll to position [2985, 0]
